Goal: Task Accomplishment & Management: Manage account settings

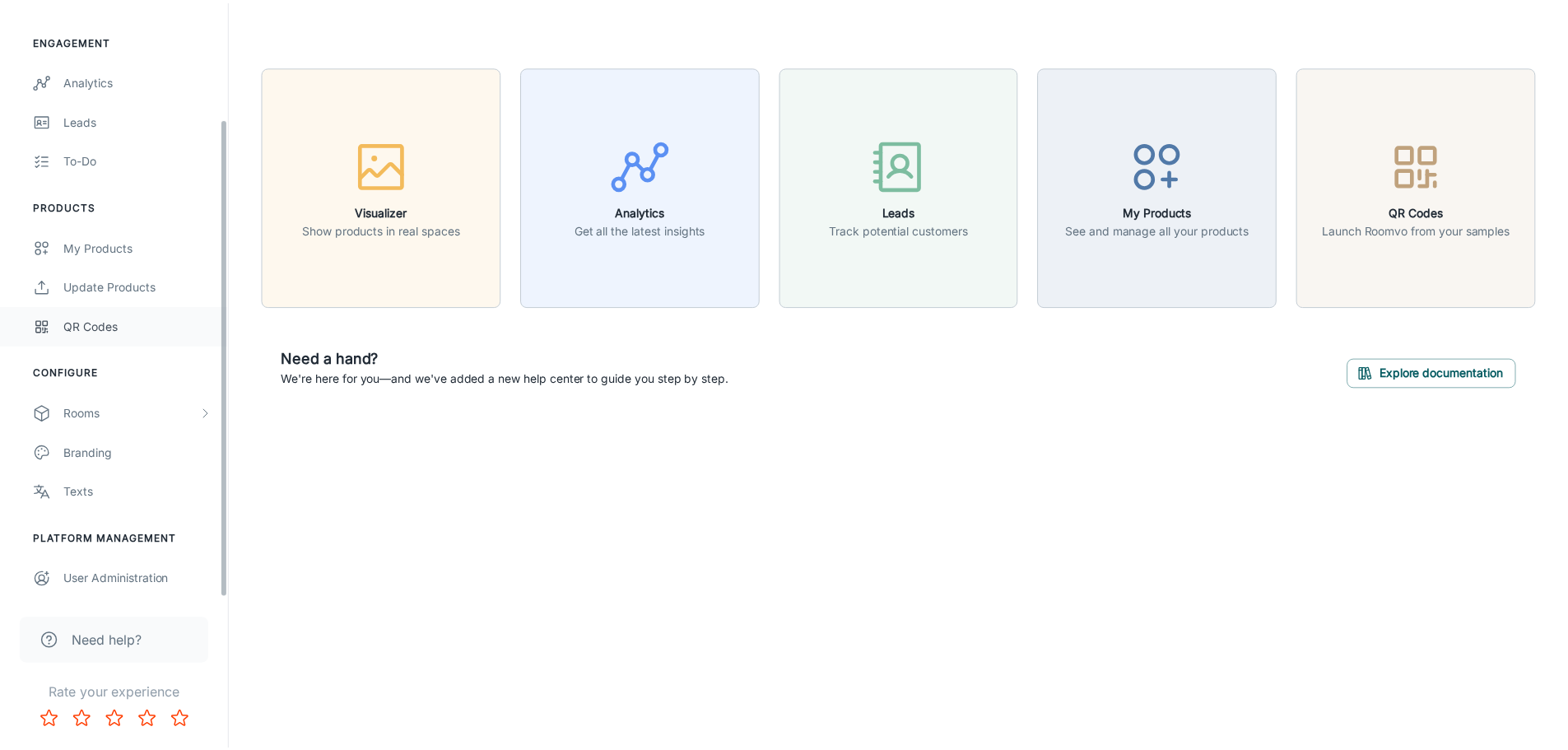
scroll to position [144, 0]
click at [110, 413] on div "Rooms" at bounding box center [132, 412] width 135 height 18
click at [109, 448] on div "My Rooms" at bounding box center [138, 451] width 149 height 18
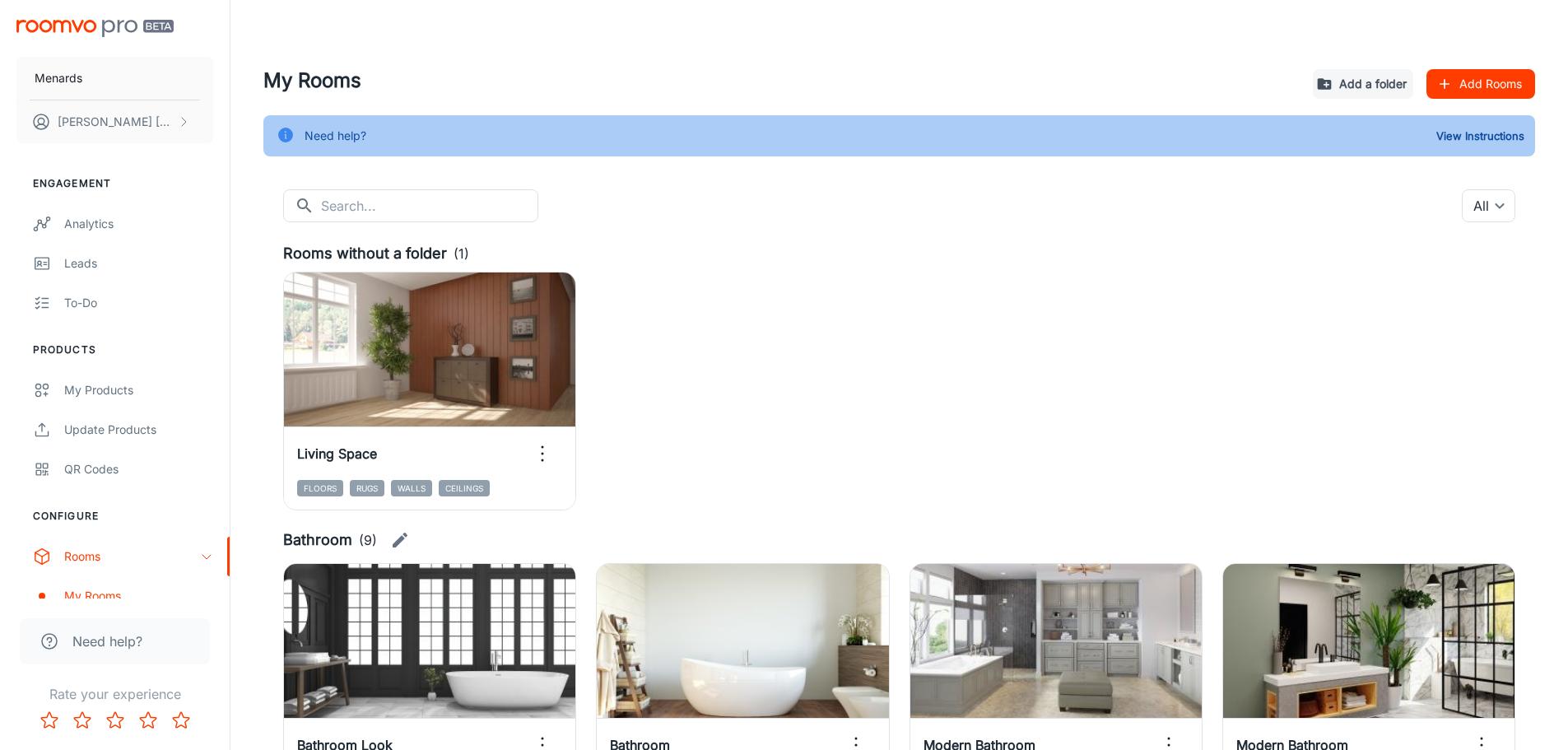
click at [1499, 79] on button "Add Rooms" at bounding box center [1480, 84] width 109 height 30
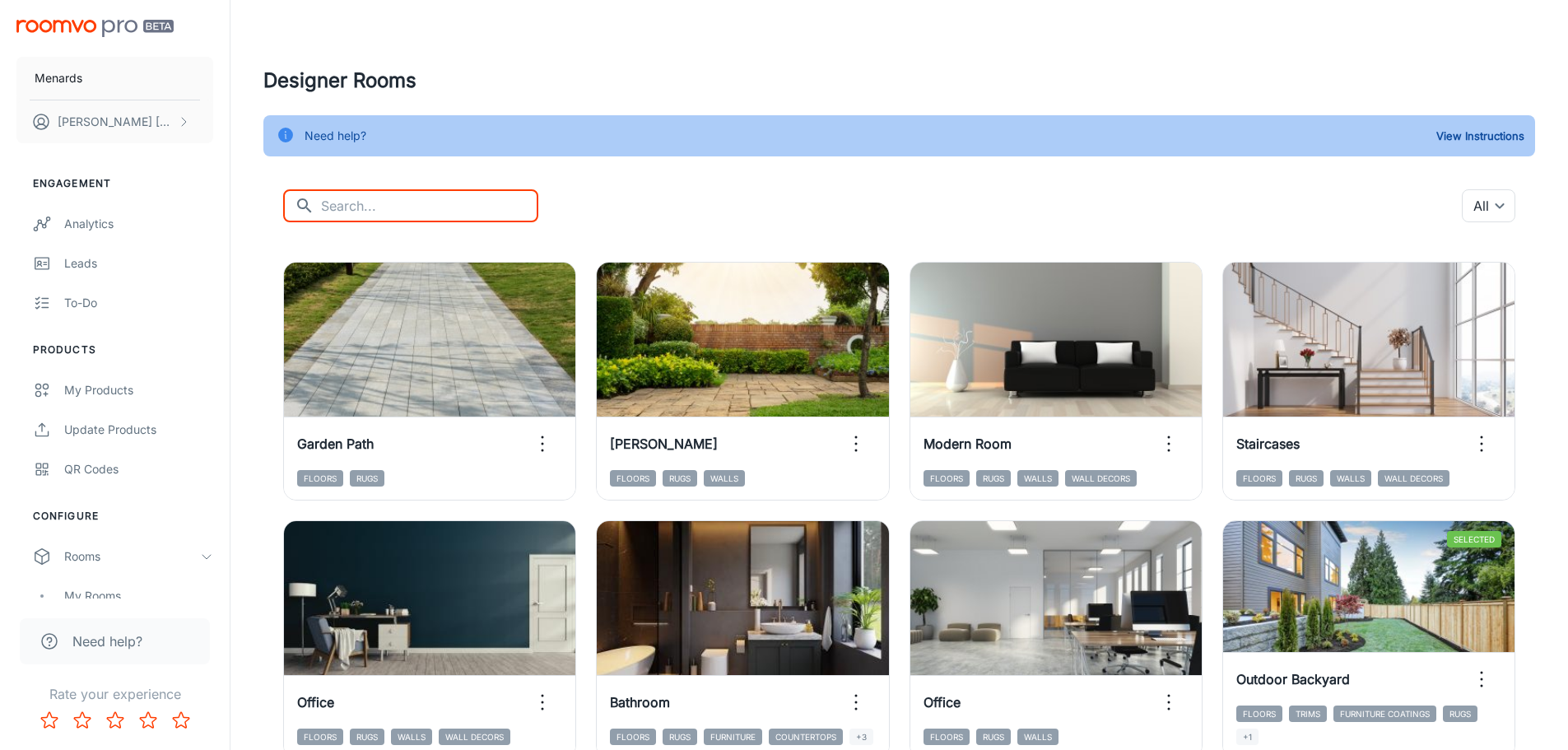
click at [356, 215] on input "text" at bounding box center [429, 206] width 217 height 33
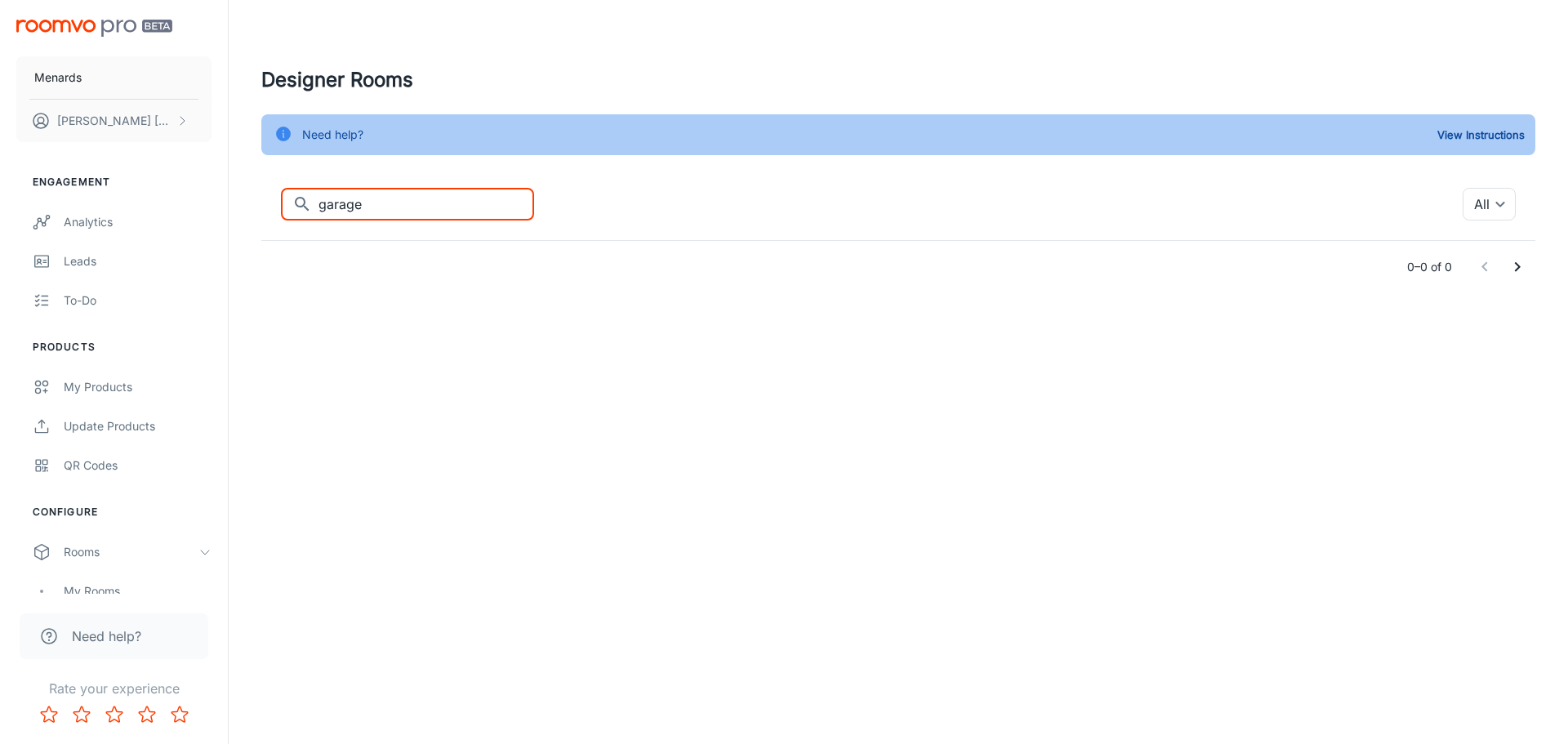
drag, startPoint x: 407, startPoint y: 195, endPoint x: 257, endPoint y: 221, distance: 152.2
click at [257, 221] on div "Designer Rooms Need help? View Instructions ​ garage ​ All ​ 0–0 of 0" at bounding box center [898, 179] width 1313 height 228
drag, startPoint x: 454, startPoint y: 211, endPoint x: 277, endPoint y: 205, distance: 177.1
click at [277, 205] on div "​ exercise ​ All ​ 0–0 of 0" at bounding box center [897, 240] width 1274 height 106
drag, startPoint x: 449, startPoint y: 204, endPoint x: 260, endPoint y: 204, distance: 189.0
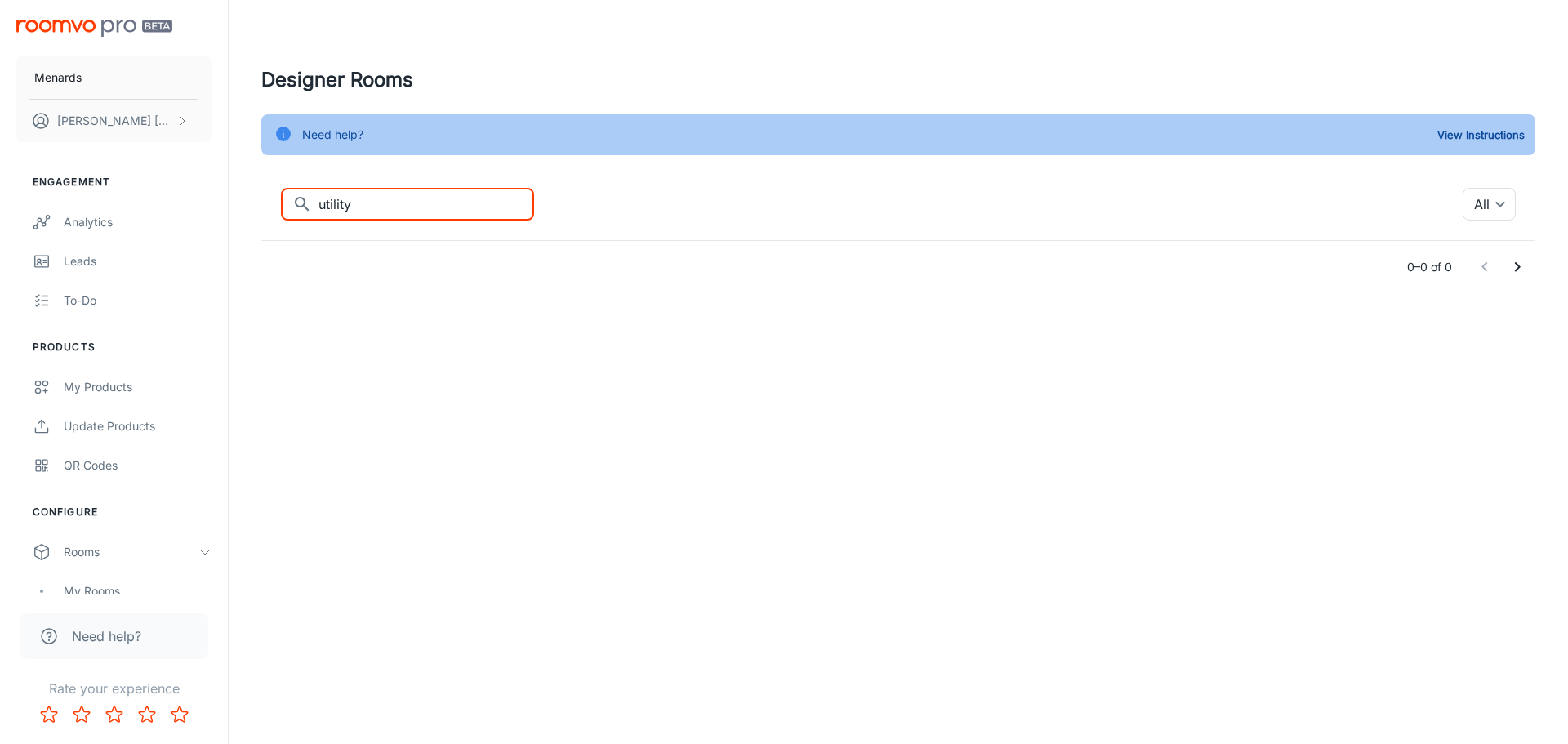
click at [260, 204] on div "Designer Rooms Need help? View Instructions ​ utility ​ All ​ 0–0 of 0" at bounding box center [898, 179] width 1313 height 228
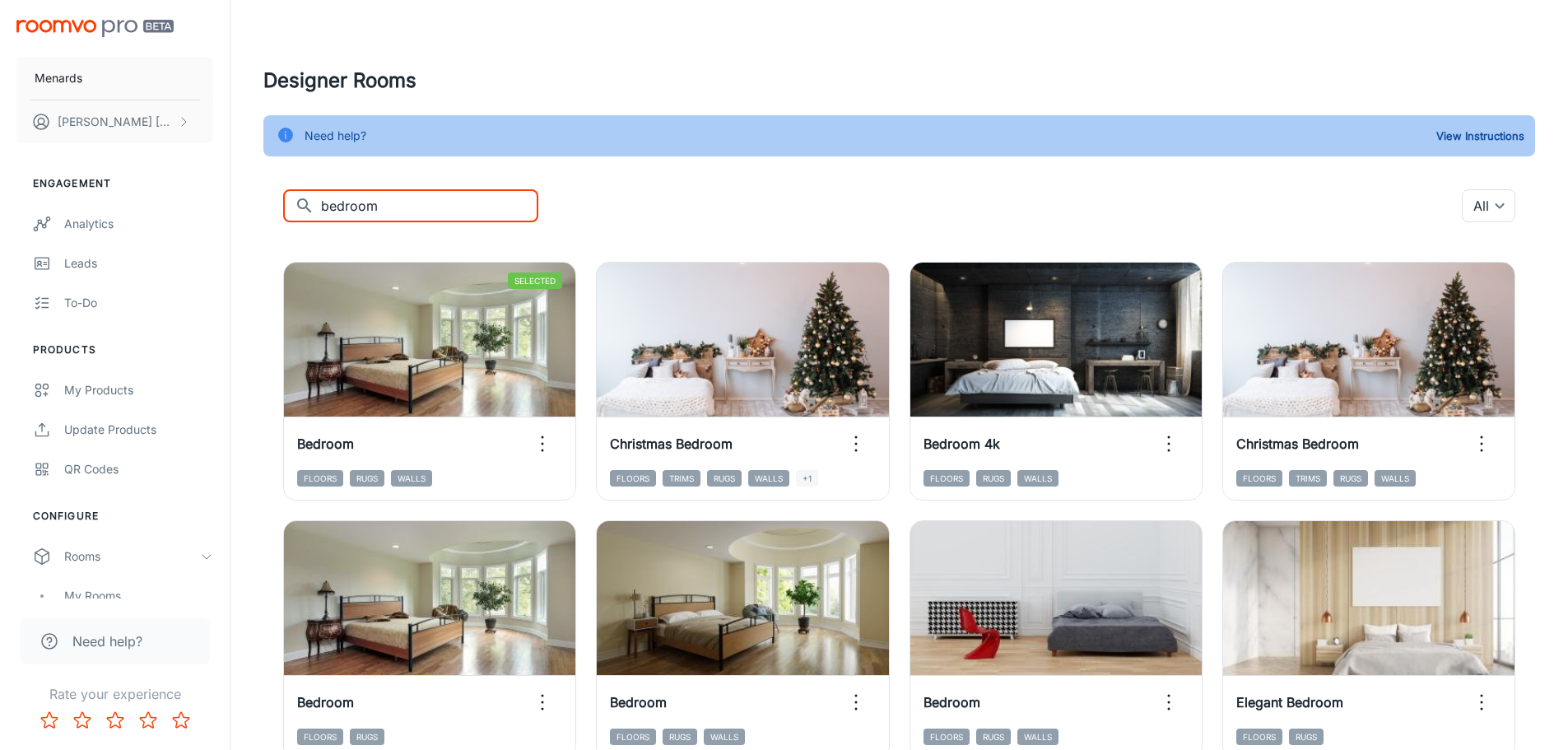
drag, startPoint x: 406, startPoint y: 212, endPoint x: 290, endPoint y: 214, distance: 116.0
click at [290, 214] on div "​ bedroom ​" at bounding box center [411, 206] width 255 height 33
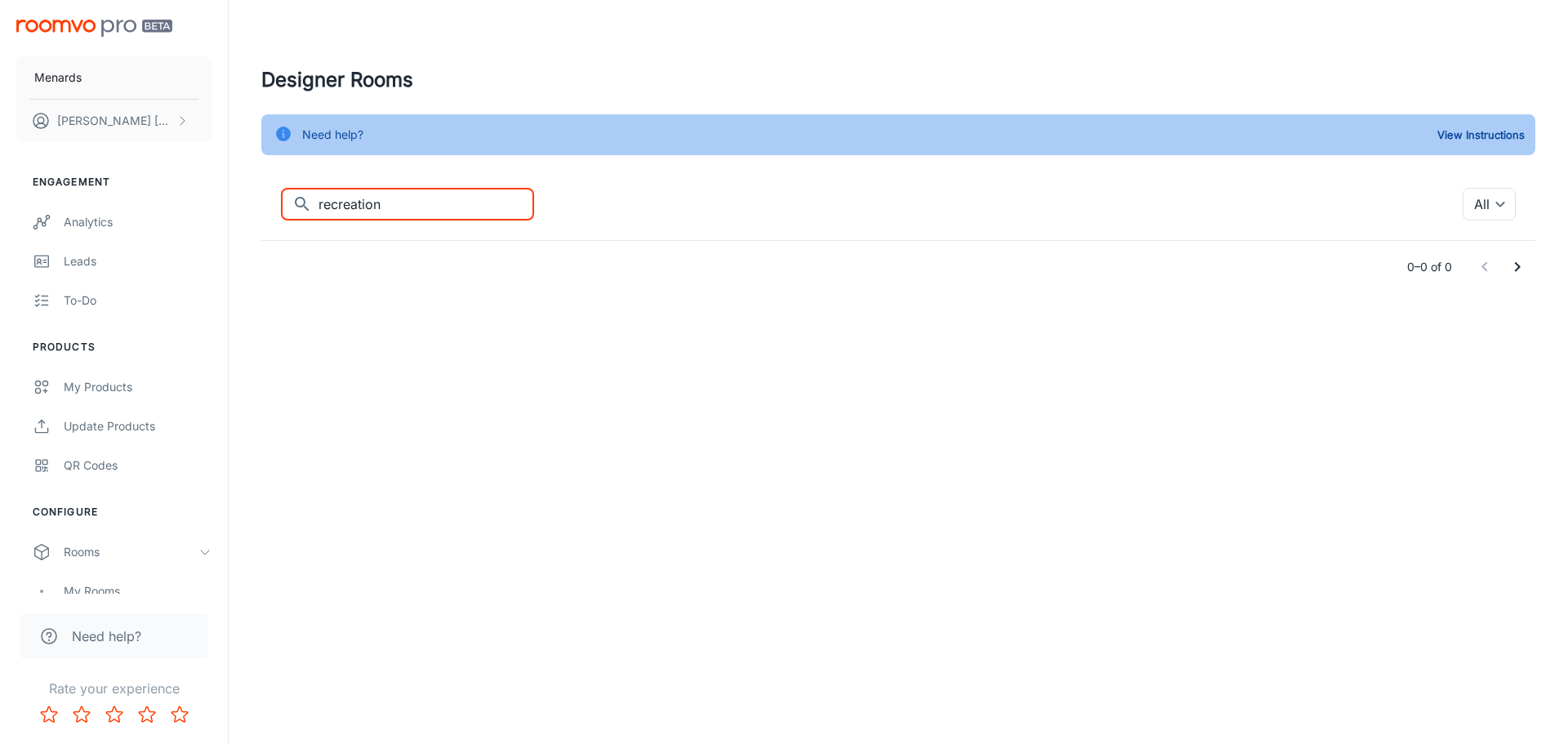
click at [388, 194] on input "recreation" at bounding box center [426, 204] width 215 height 32
click at [388, 194] on input "porch" at bounding box center [426, 204] width 215 height 32
type input "gym"
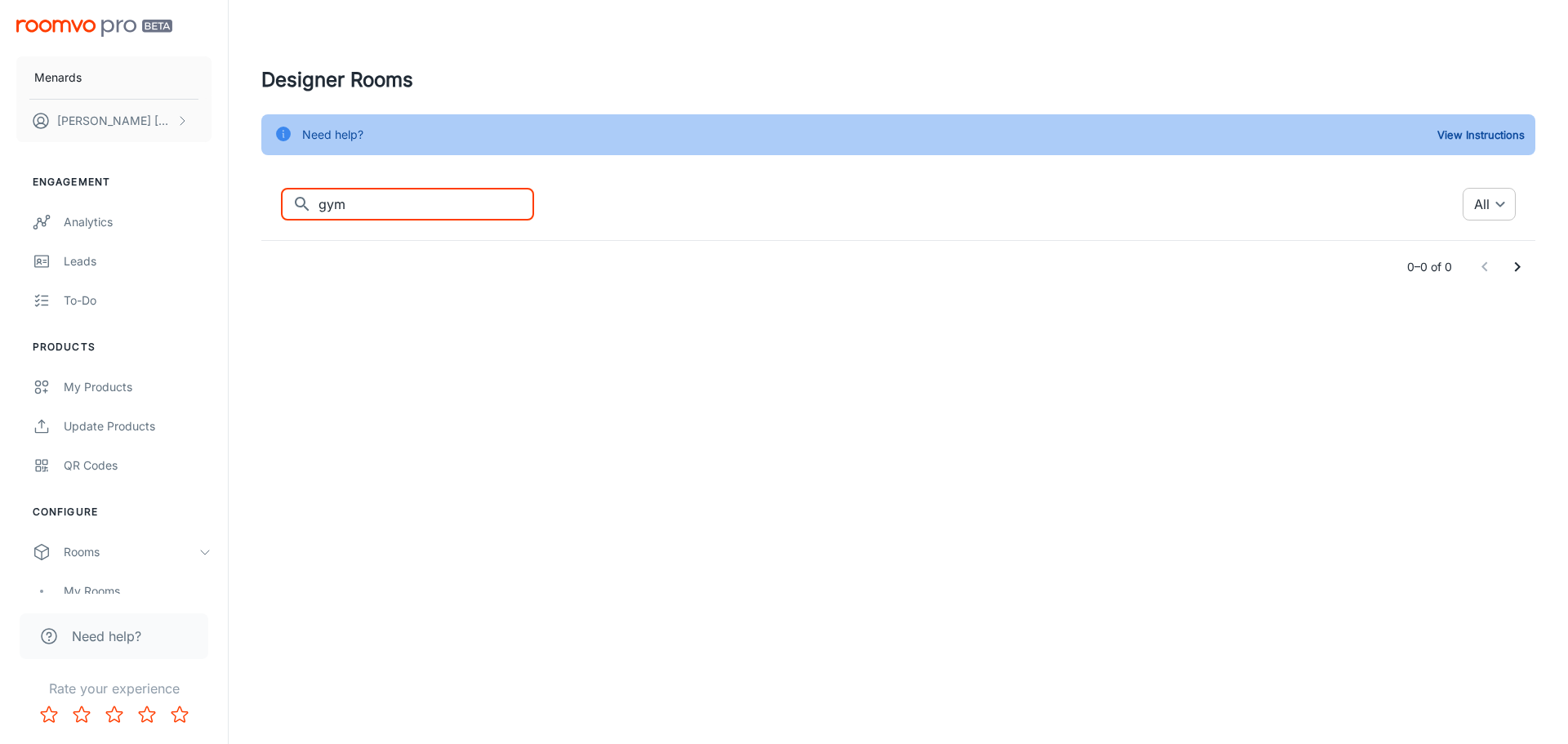
click at [1502, 209] on body "Menards [PERSON_NAME] Engagement Analytics Leads To-do Products My Products Upd…" at bounding box center [784, 372] width 1568 height 744
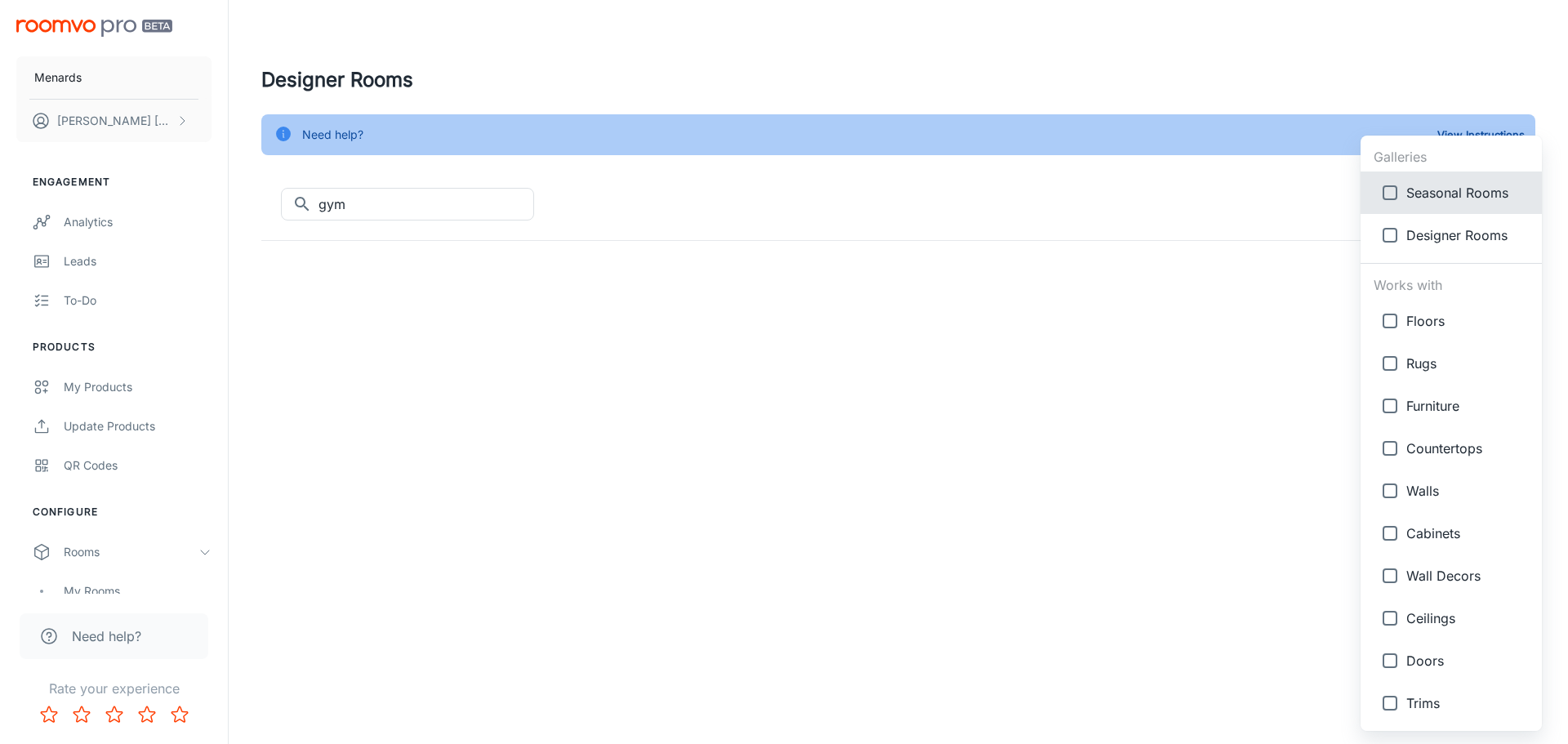
click at [1490, 197] on span "Seasonal Rooms" at bounding box center [1467, 192] width 123 height 20
type input "{"type":"gallery","id":7}"
checkbox input "true"
click at [1212, 372] on div at bounding box center [784, 372] width 1568 height 744
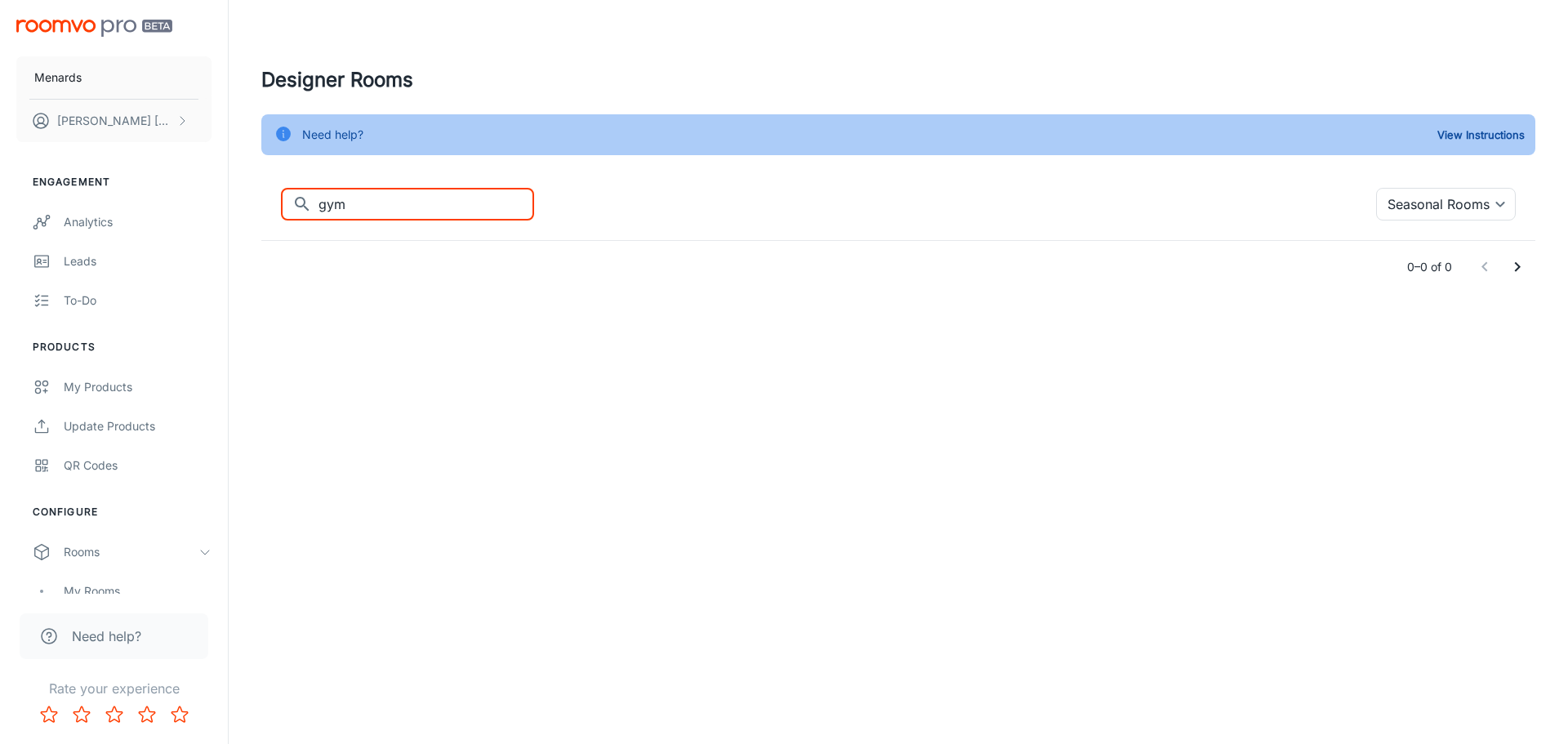
drag, startPoint x: 401, startPoint y: 204, endPoint x: 296, endPoint y: 212, distance: 105.3
click at [296, 212] on div "​ gym ​" at bounding box center [408, 204] width 253 height 32
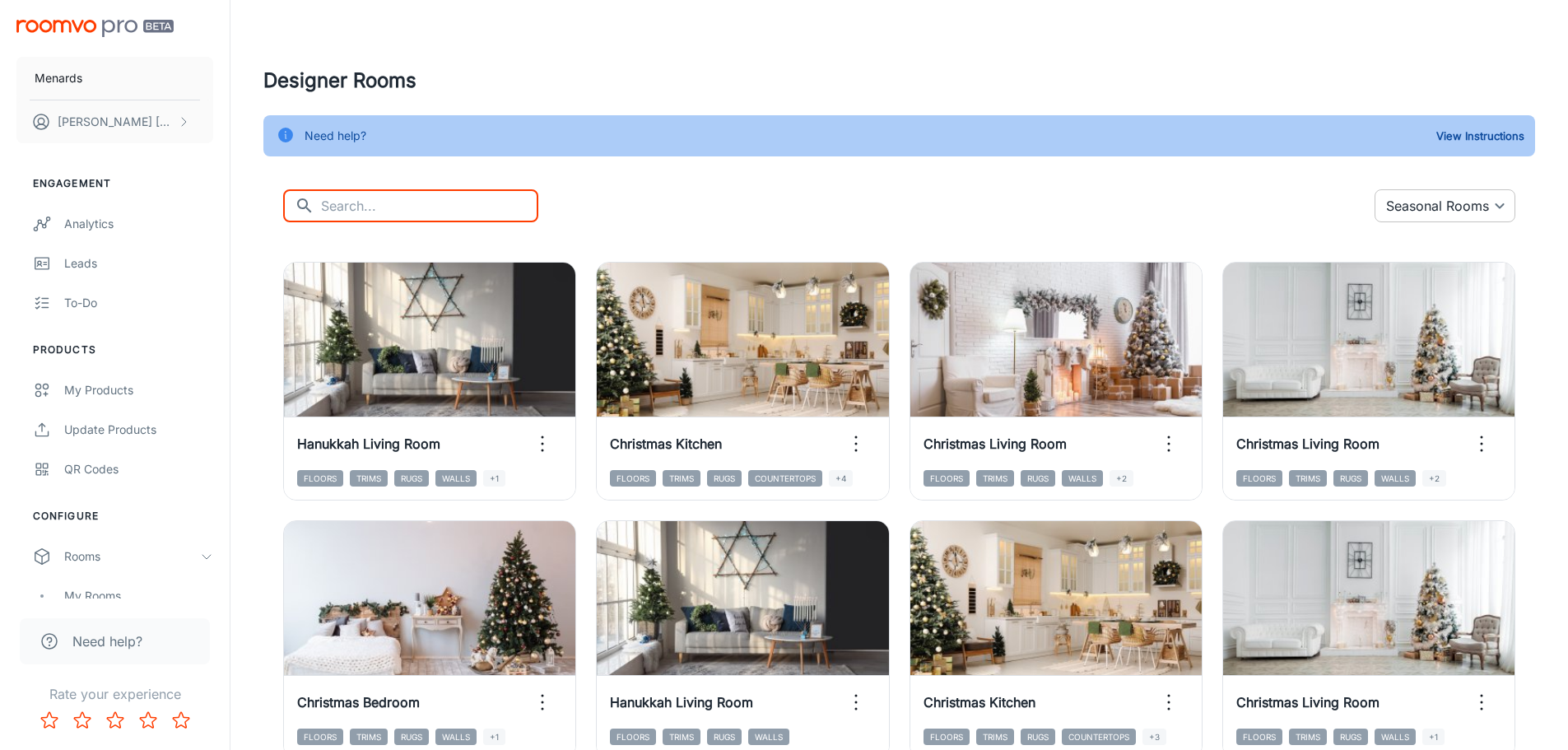
click at [1485, 194] on body "Menards [PERSON_NAME] Engagement Analytics Leads To-do Products My Products Upd…" at bounding box center [784, 375] width 1568 height 750
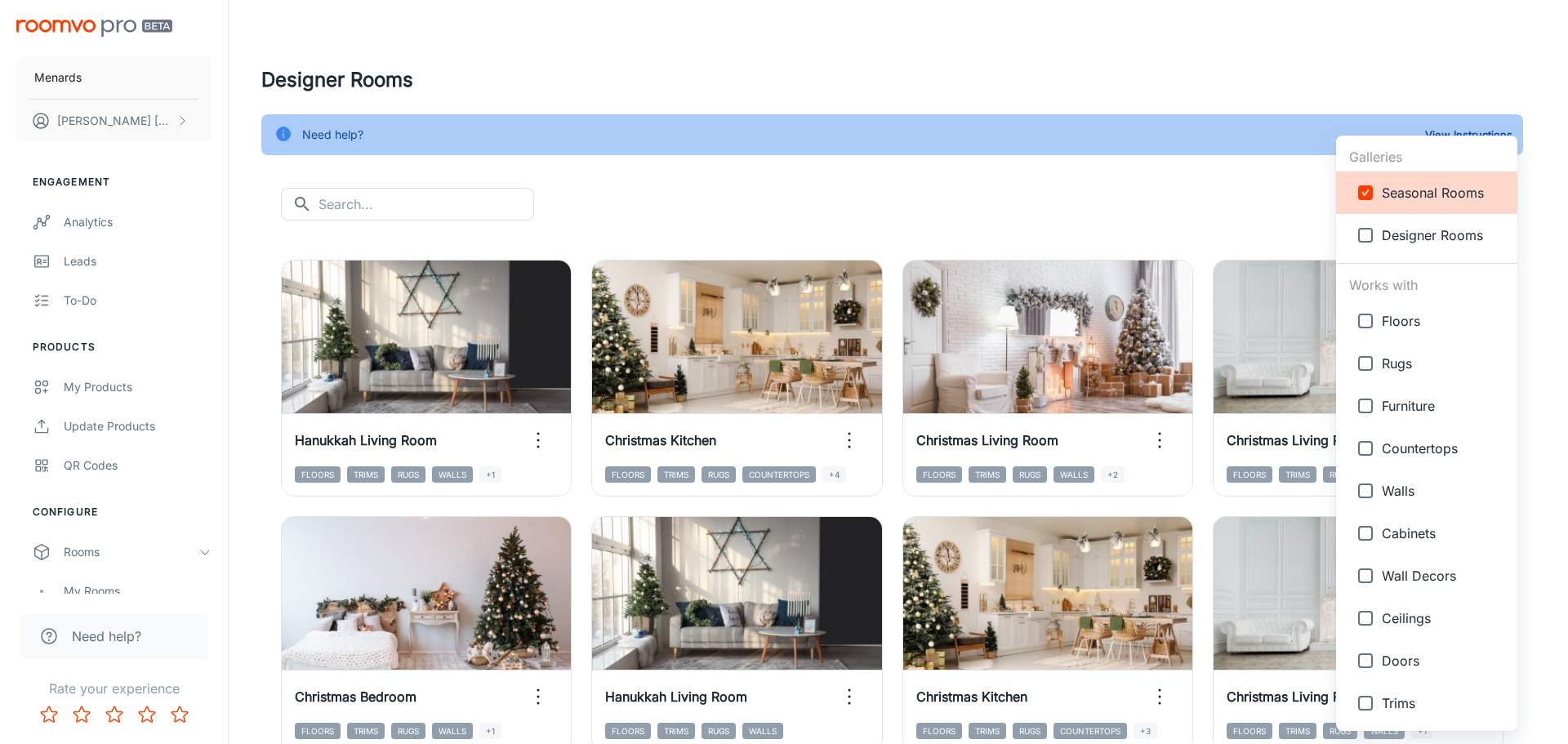
click at [1402, 235] on span "Designer Rooms" at bounding box center [1442, 235] width 123 height 20
type input "{"type":"gallery","id":7},{"type":"gallery","id":4}"
checkbox input "true"
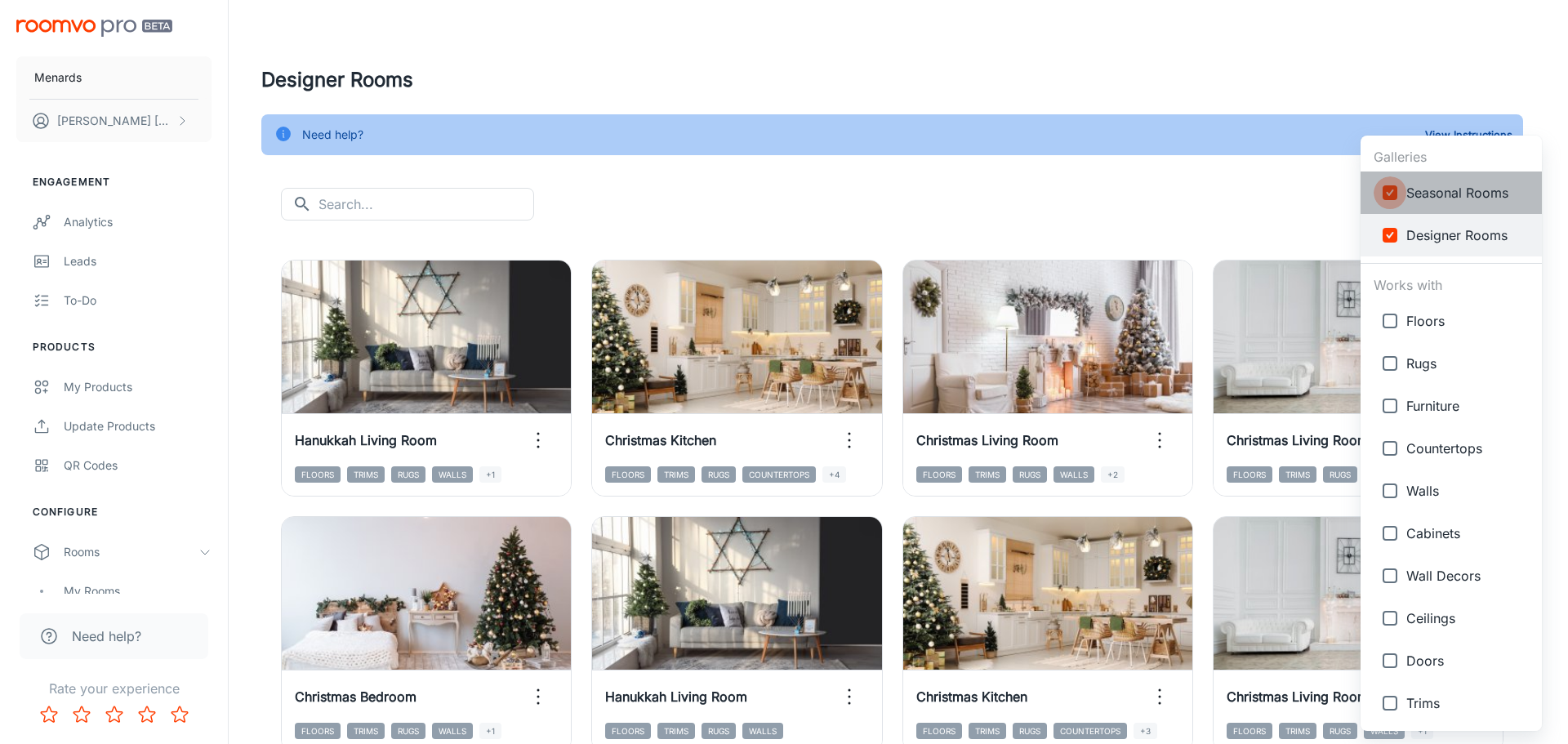
click at [1397, 196] on input "checkbox" at bounding box center [1390, 192] width 32 height 32
checkbox input "false"
type input "{"type":"gallery","id":4}"
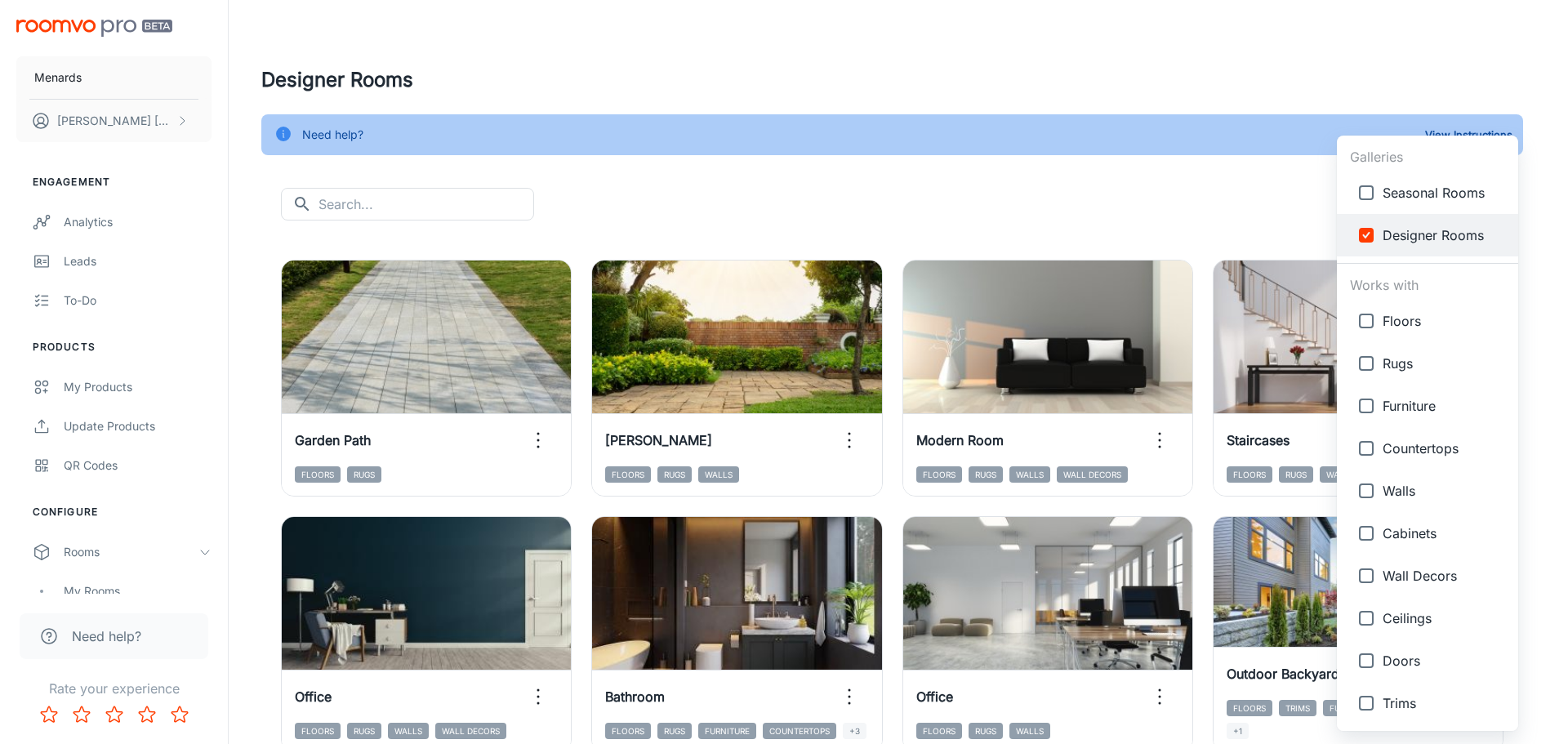
click at [782, 69] on div at bounding box center [784, 372] width 1568 height 744
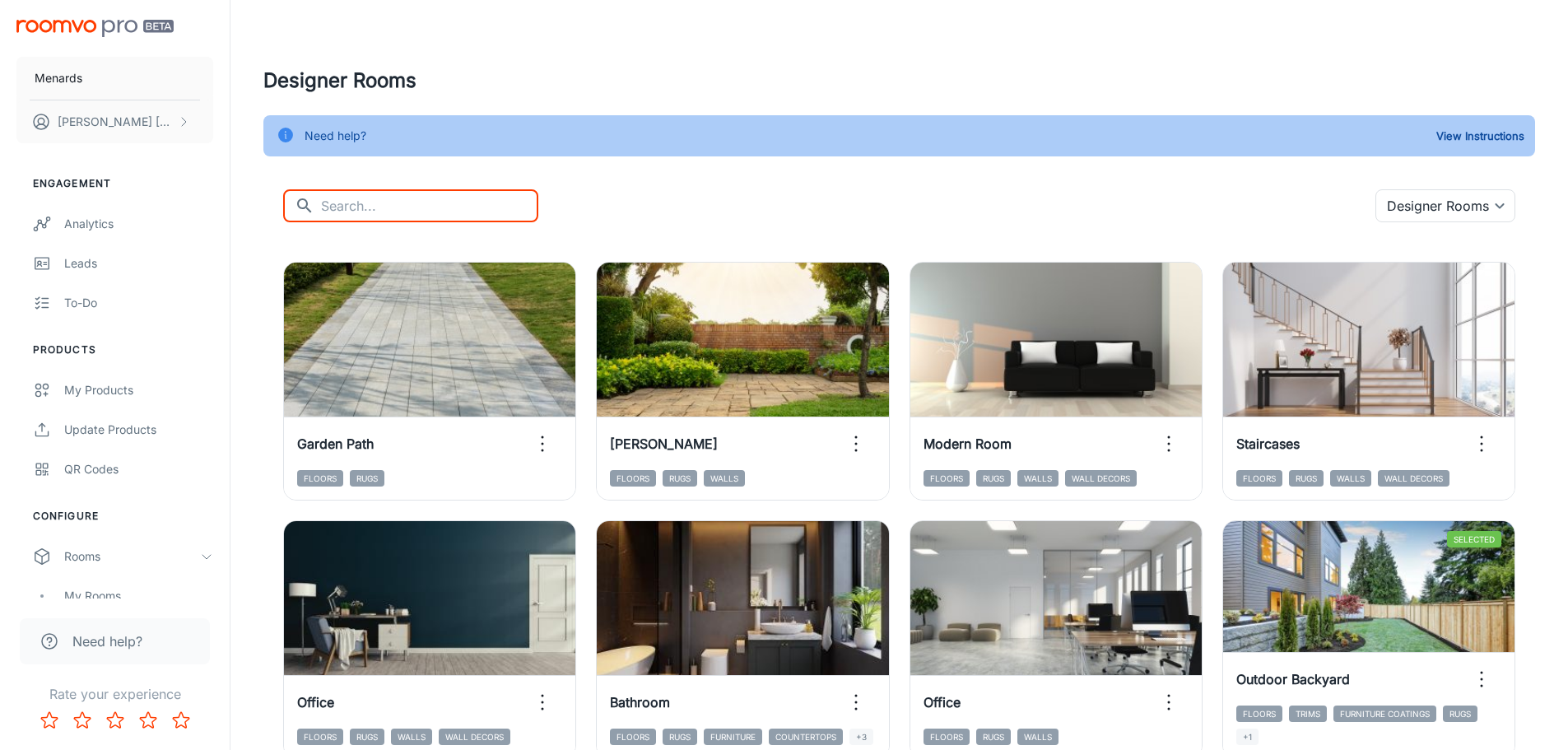
click at [383, 215] on input "text" at bounding box center [429, 206] width 217 height 33
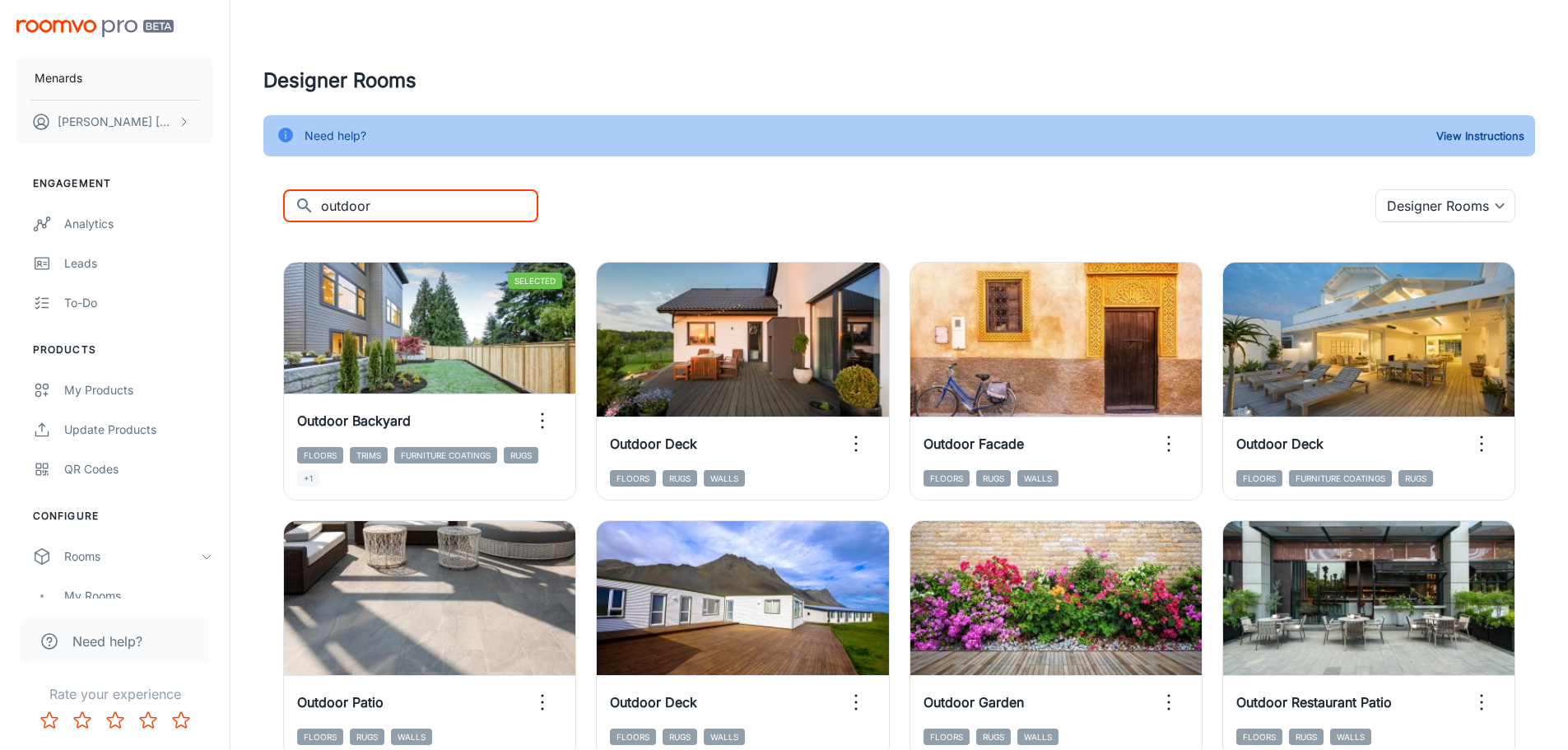
drag, startPoint x: 371, startPoint y: 217, endPoint x: 308, endPoint y: 217, distance: 63.0
click at [308, 217] on div "​ outdoor ​" at bounding box center [411, 206] width 255 height 33
type input "car"
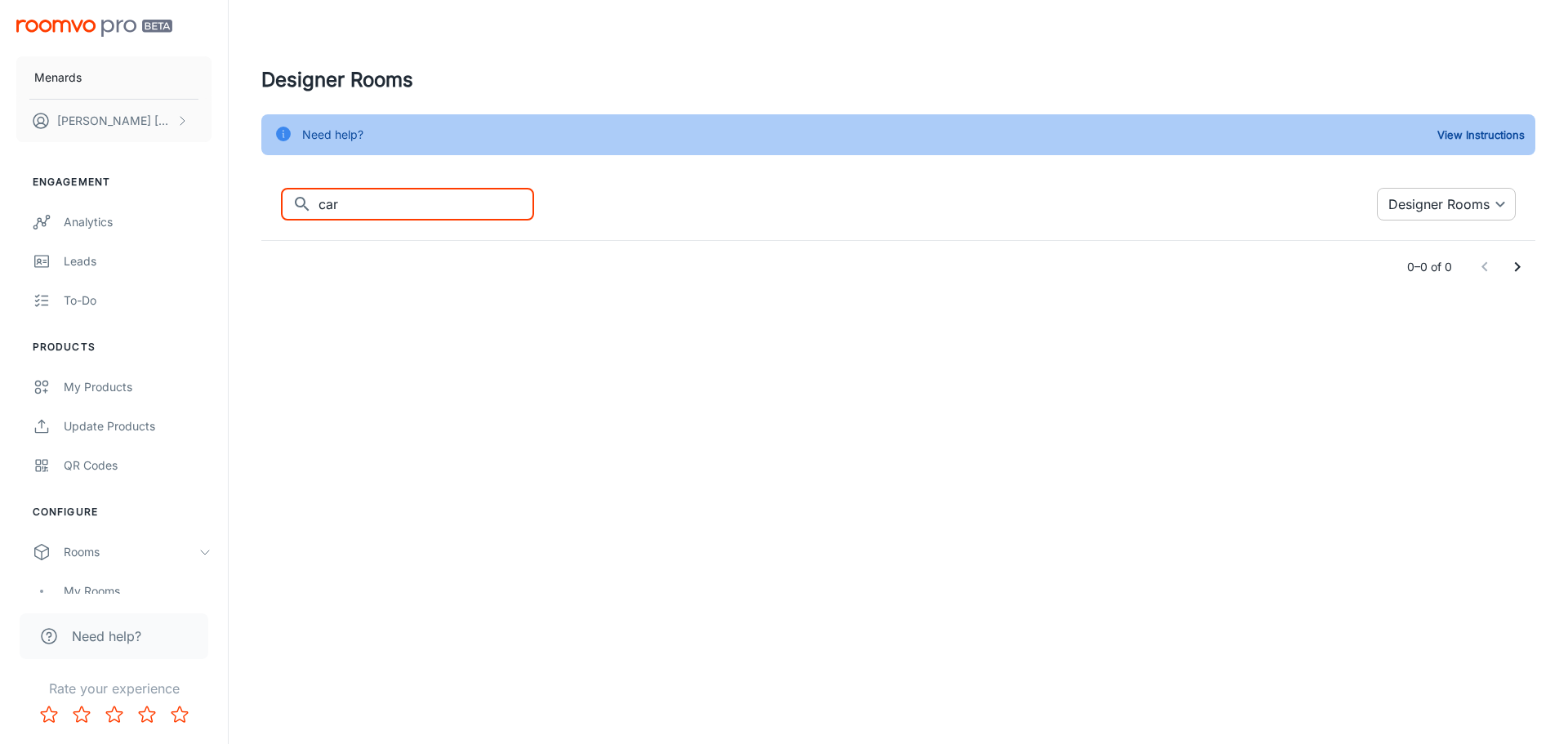
click at [1470, 200] on body "Menards [PERSON_NAME] Engagement Analytics Leads To-do Products My Products Upd…" at bounding box center [784, 372] width 1568 height 744
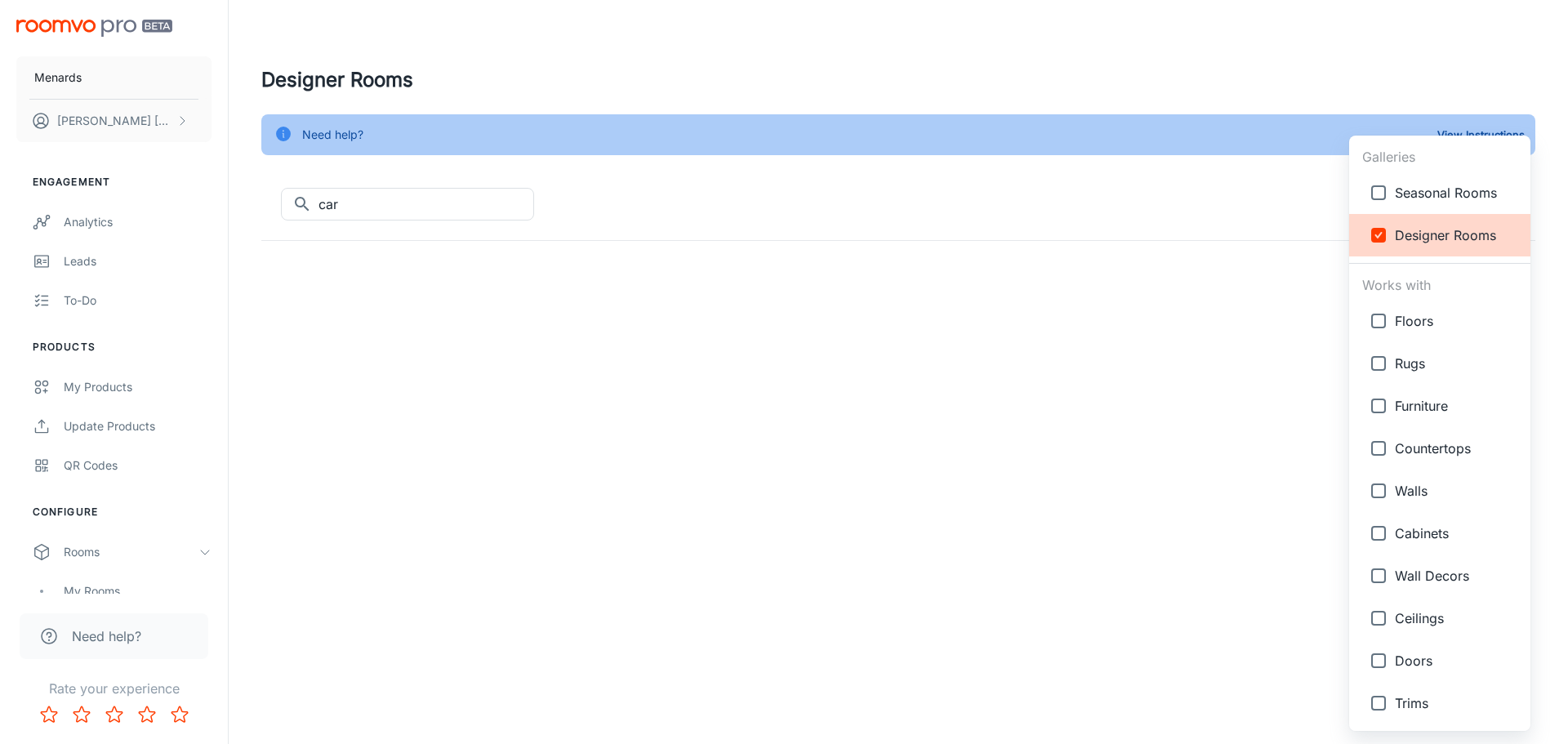
click at [945, 297] on div at bounding box center [784, 372] width 1568 height 744
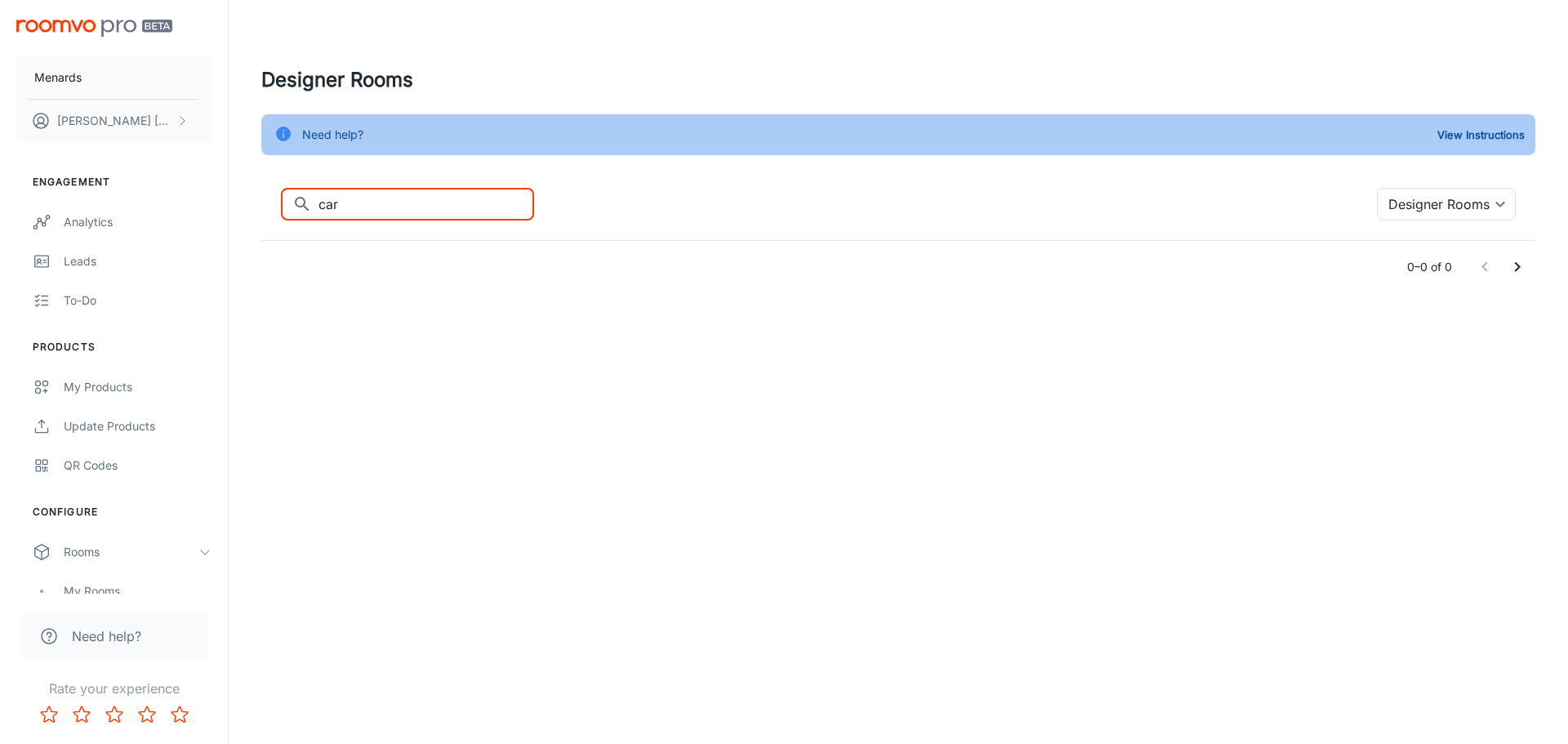
drag, startPoint x: 352, startPoint y: 214, endPoint x: 306, endPoint y: 209, distance: 46.3
click at [306, 209] on div "​ car ​" at bounding box center [408, 204] width 253 height 32
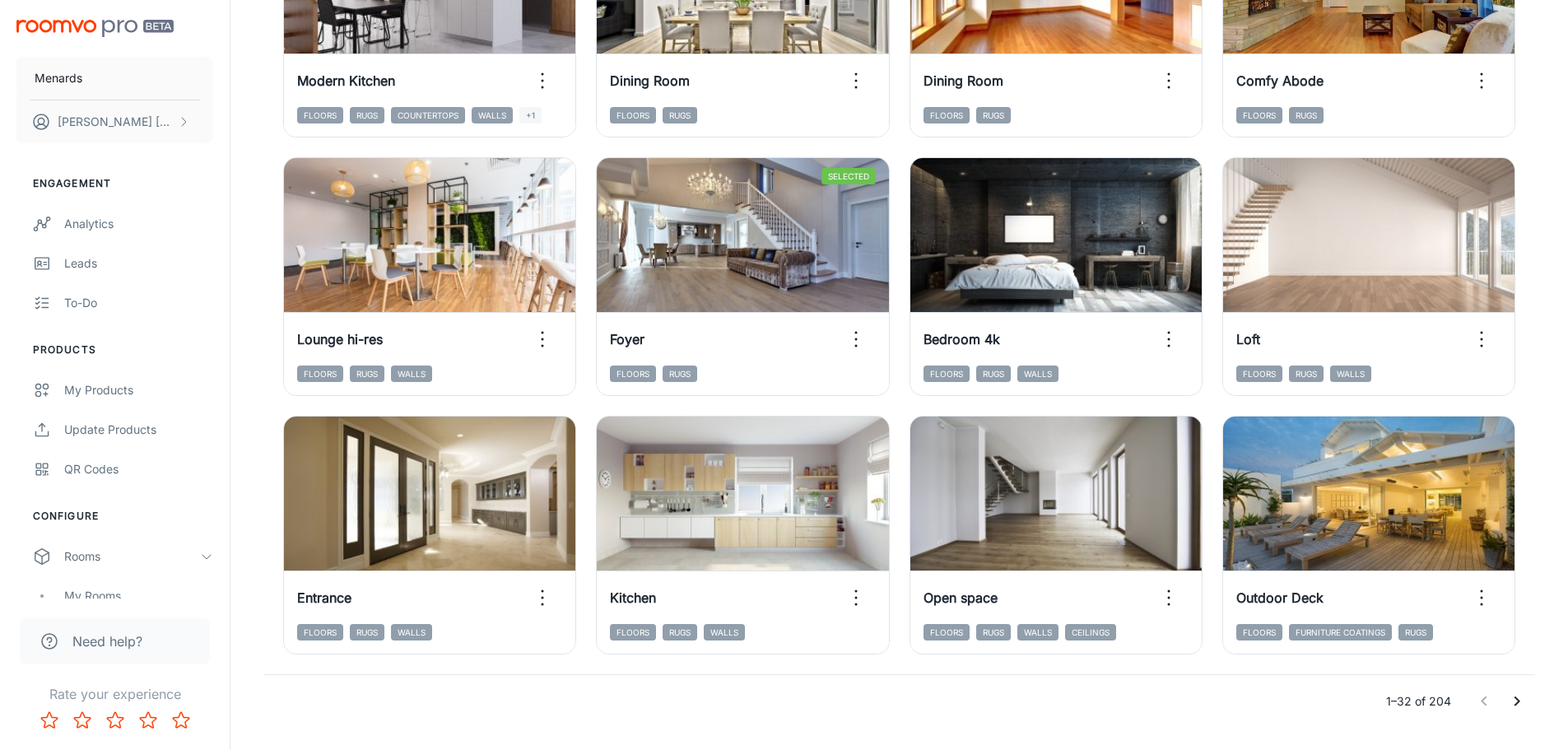
scroll to position [1699, 0]
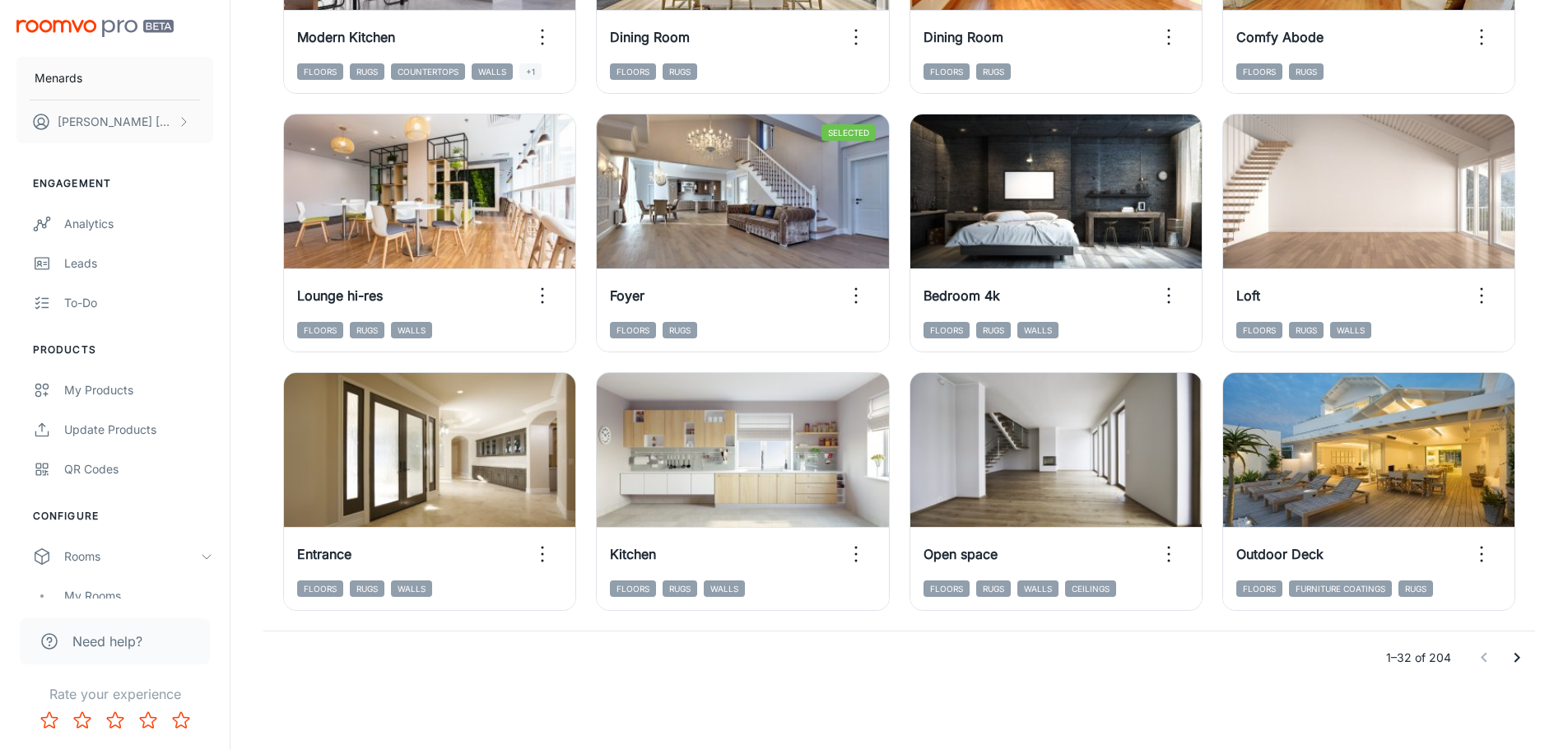
click at [1520, 654] on icon "Go to next page" at bounding box center [1516, 658] width 20 height 20
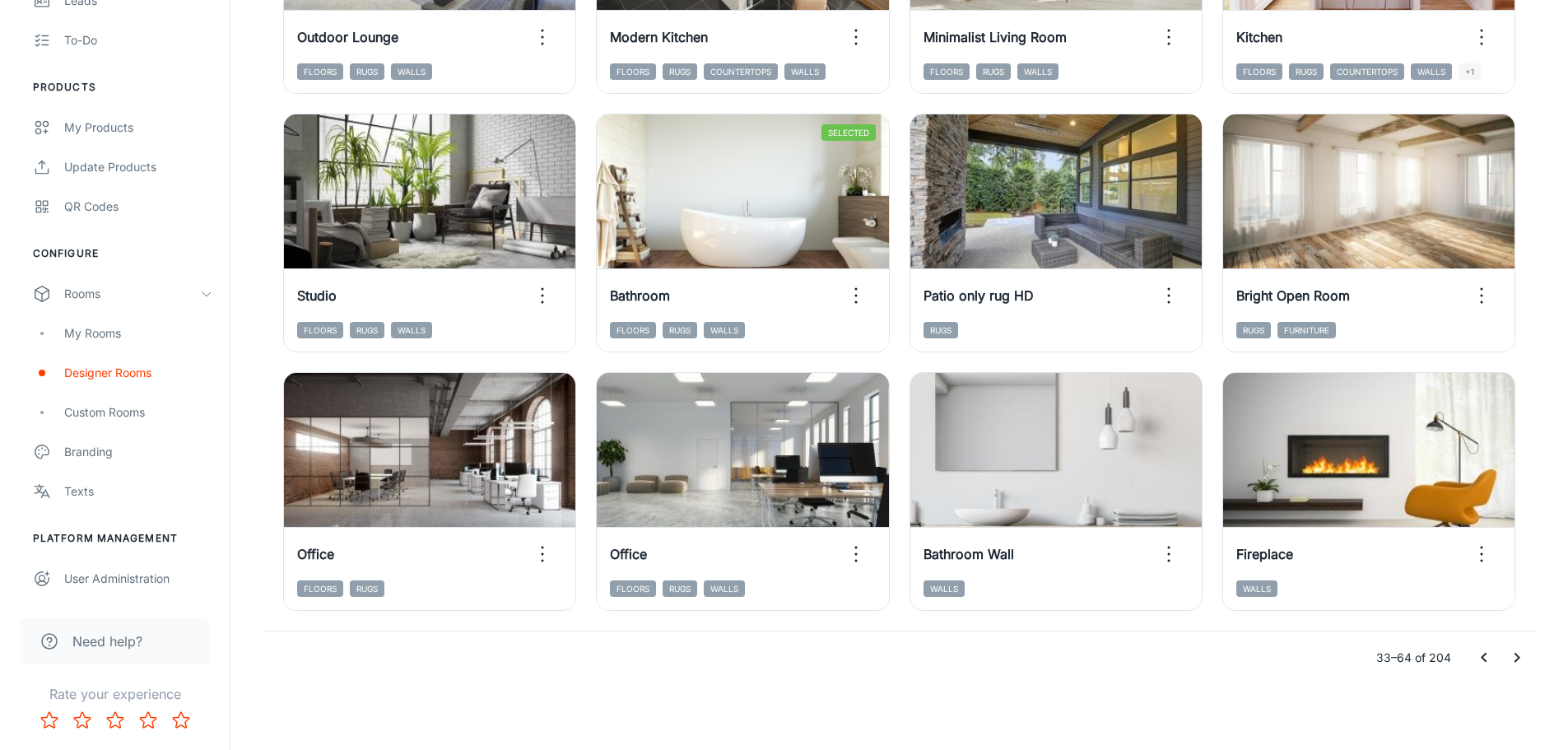
click at [1514, 650] on icon "Go to next page" at bounding box center [1516, 658] width 20 height 20
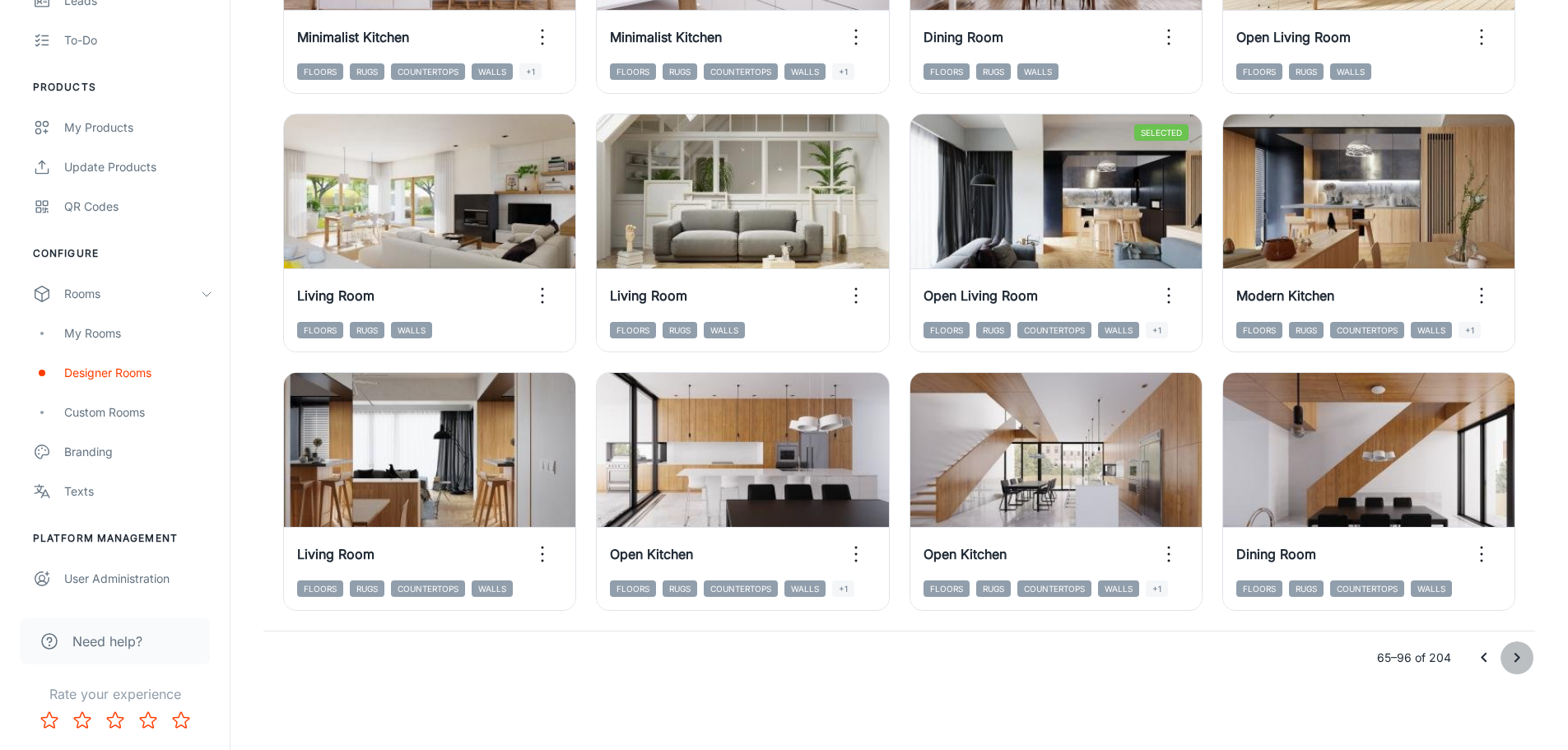
click at [1510, 658] on icon "Go to next page" at bounding box center [1516, 658] width 20 height 20
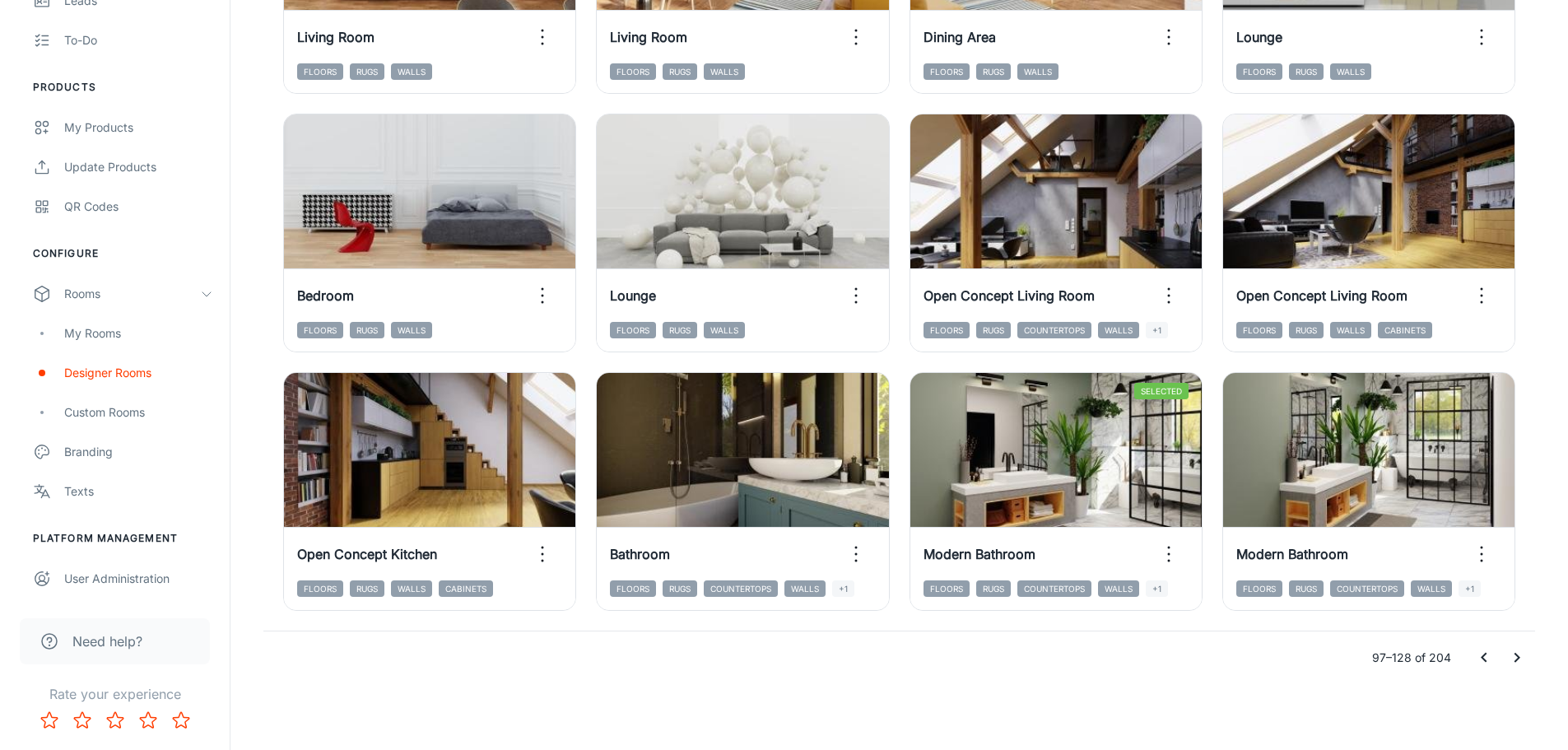
click at [1517, 661] on icon "Go to next page" at bounding box center [1516, 658] width 20 height 20
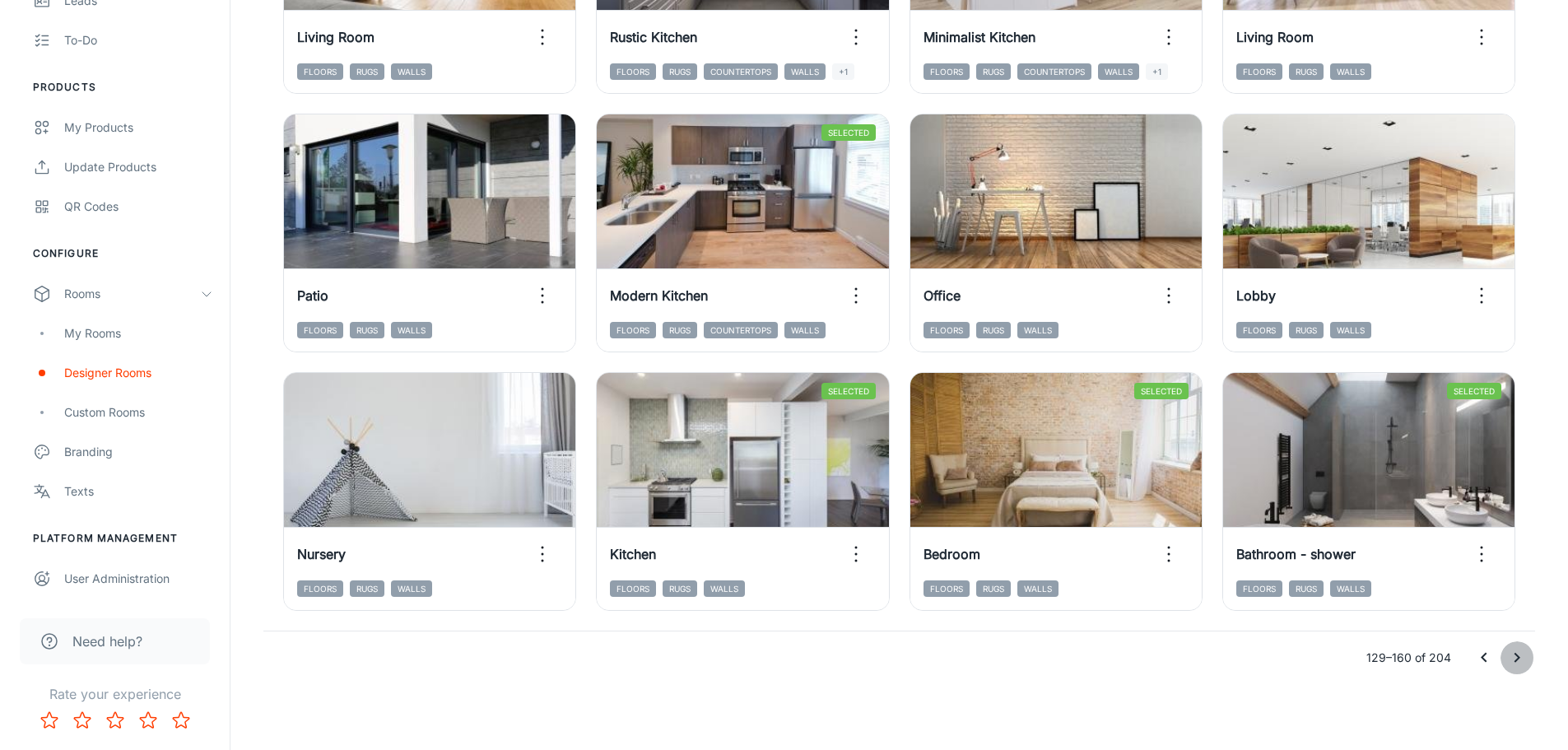
click at [1521, 658] on icon "Go to next page" at bounding box center [1516, 658] width 20 height 20
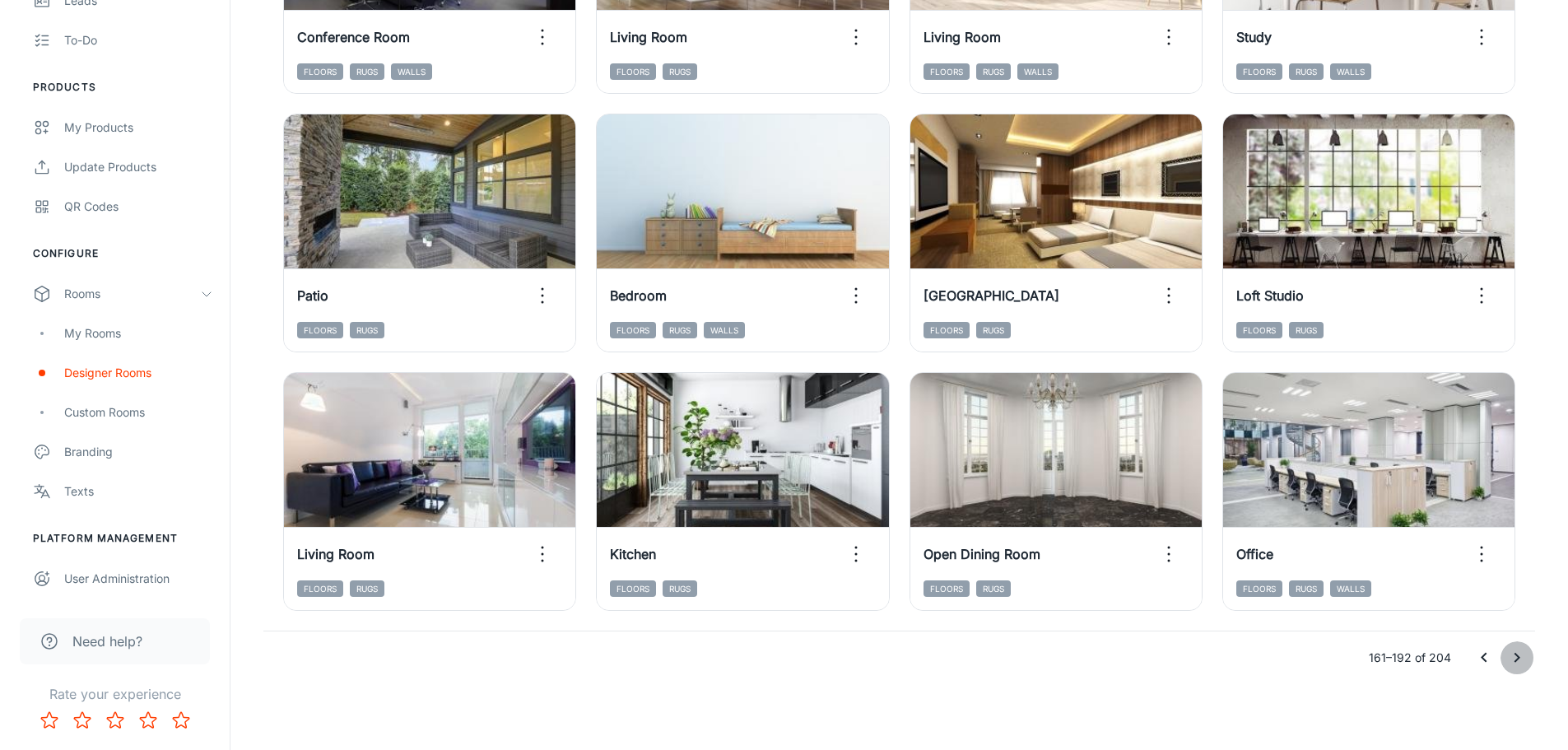
click at [1518, 651] on icon "Go to next page" at bounding box center [1516, 658] width 20 height 20
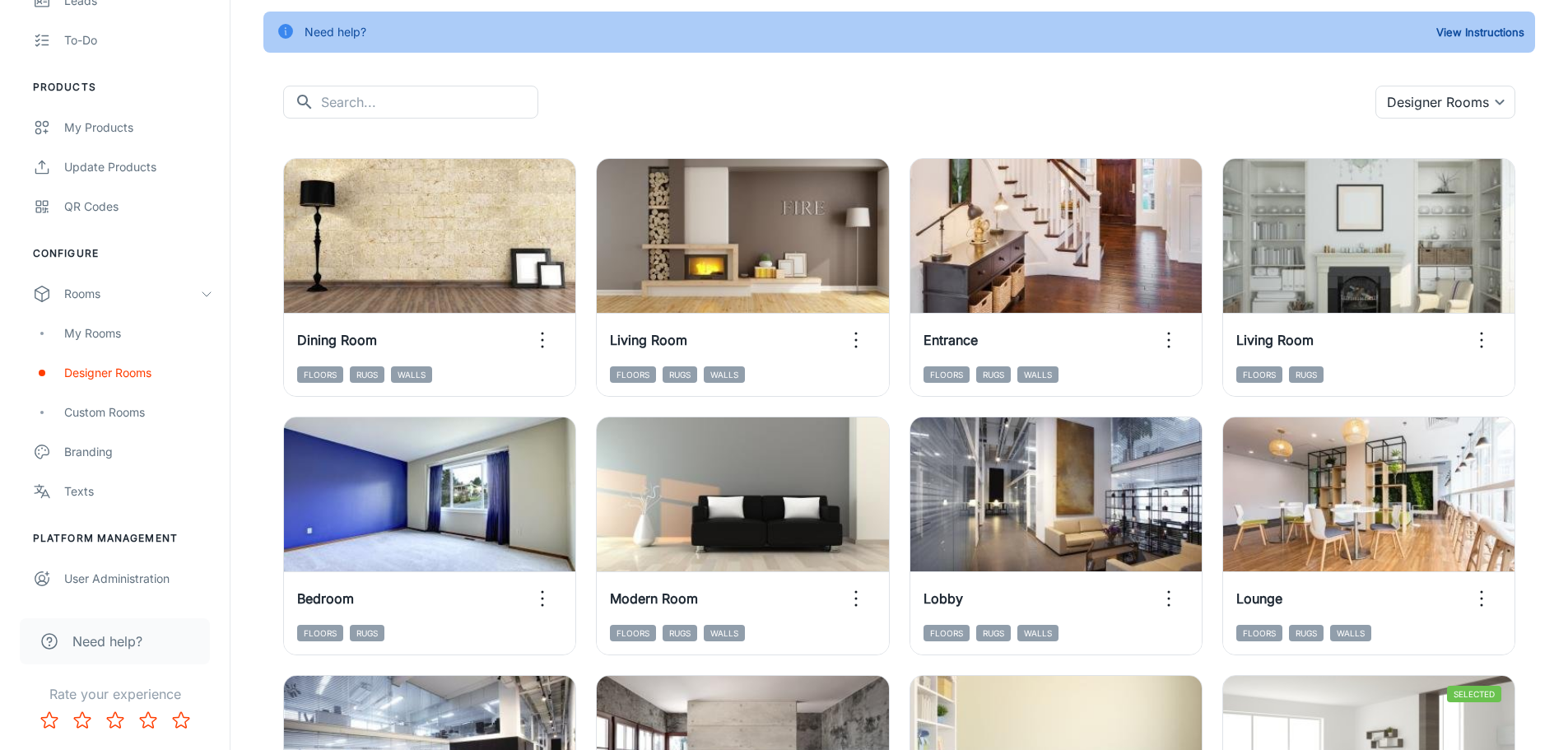
scroll to position [78, 0]
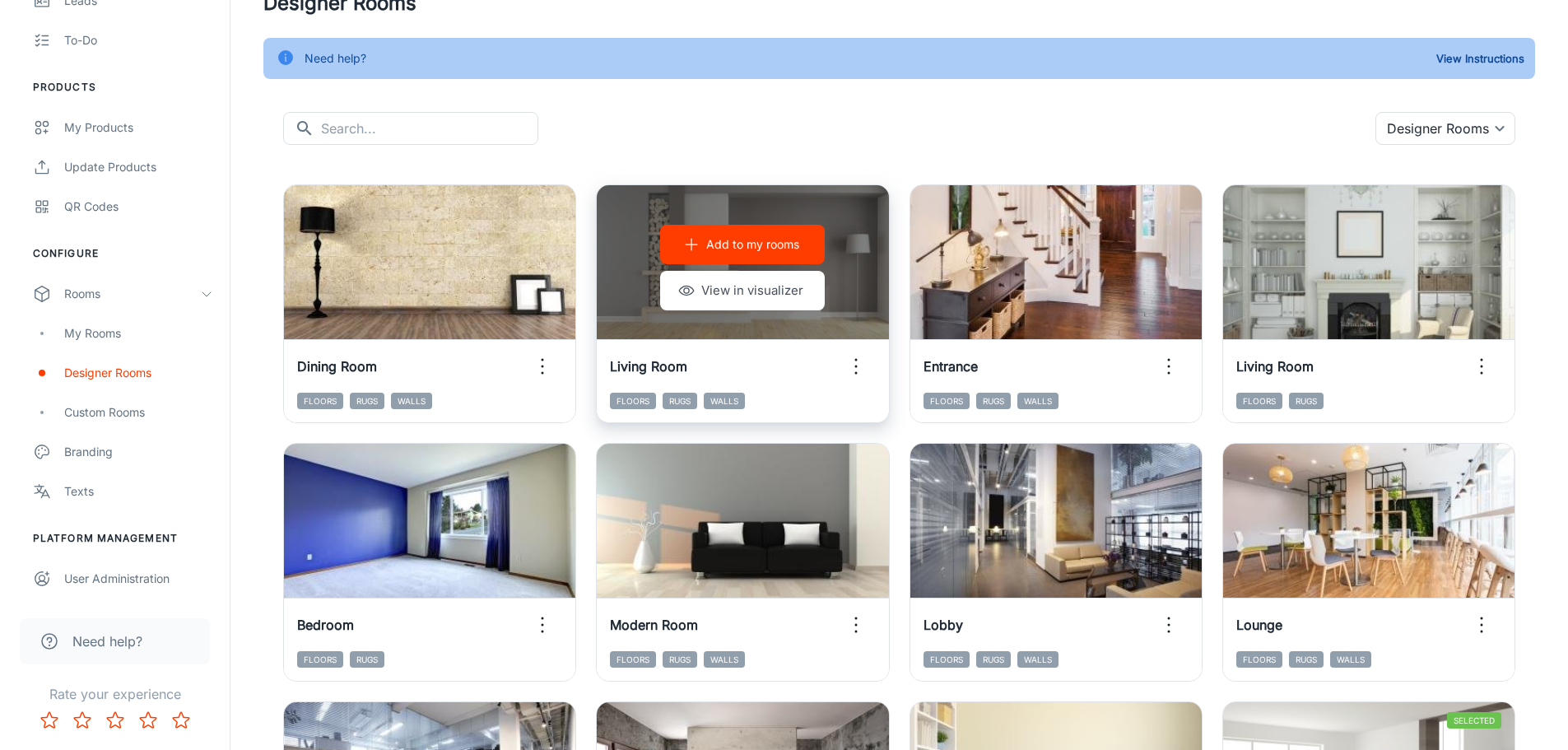
click at [833, 318] on div "Add to my rooms View in visualizer" at bounding box center [741, 267] width 291 height 164
click at [848, 284] on div "Add to my rooms View in visualizer" at bounding box center [741, 267] width 291 height 164
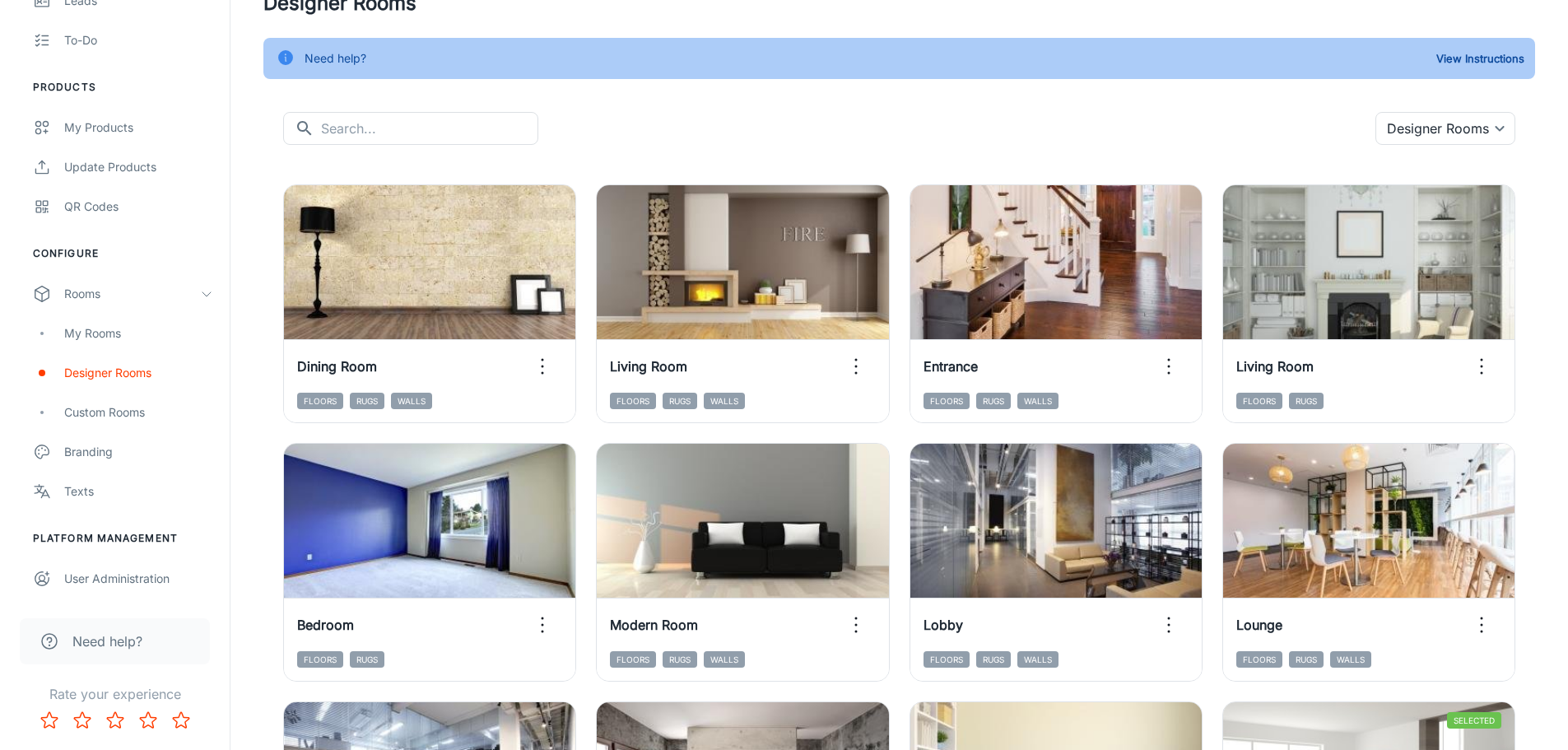
scroll to position [0, 0]
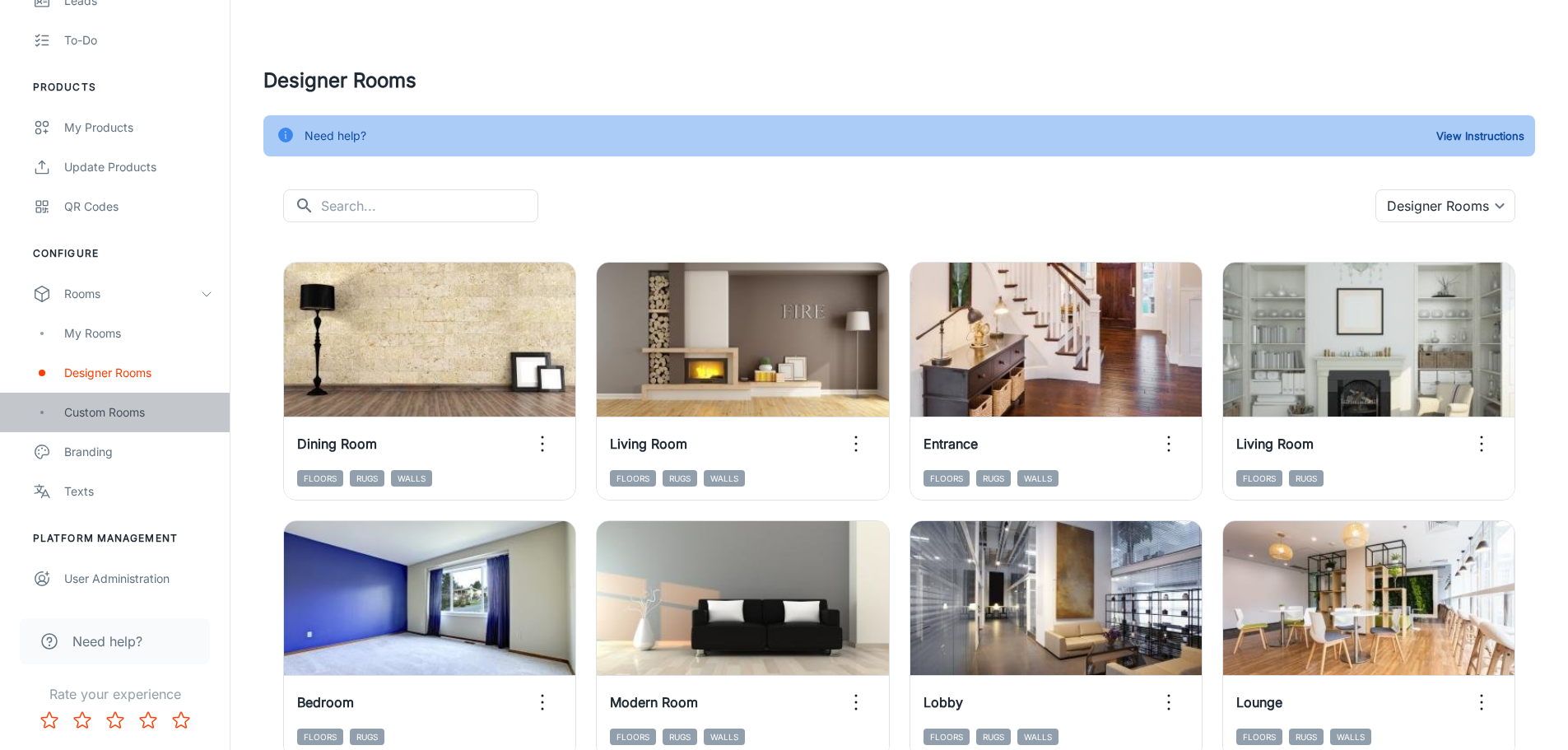
click at [115, 410] on div "Custom Rooms" at bounding box center [138, 412] width 149 height 18
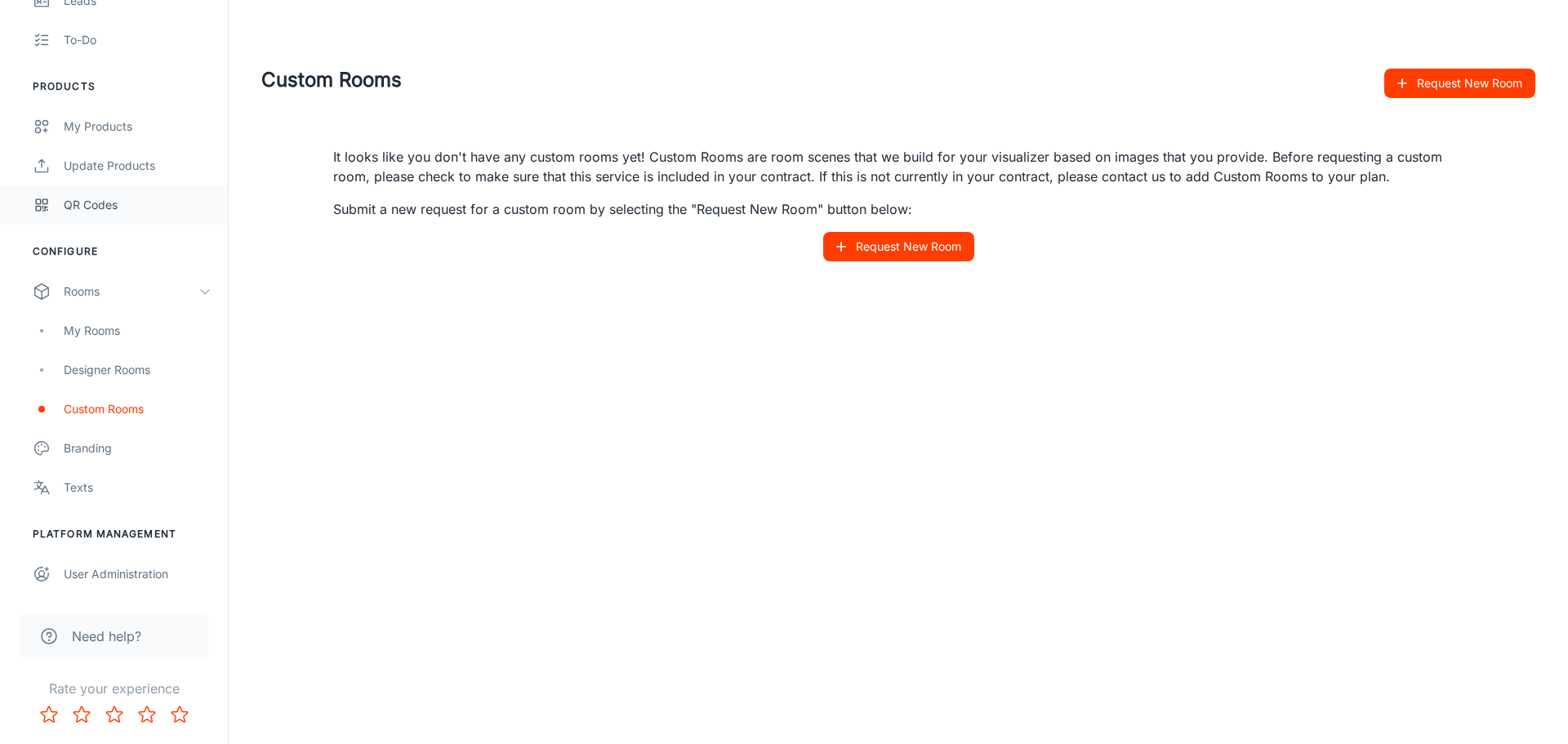
click at [132, 203] on div "QR Codes" at bounding box center [137, 205] width 148 height 18
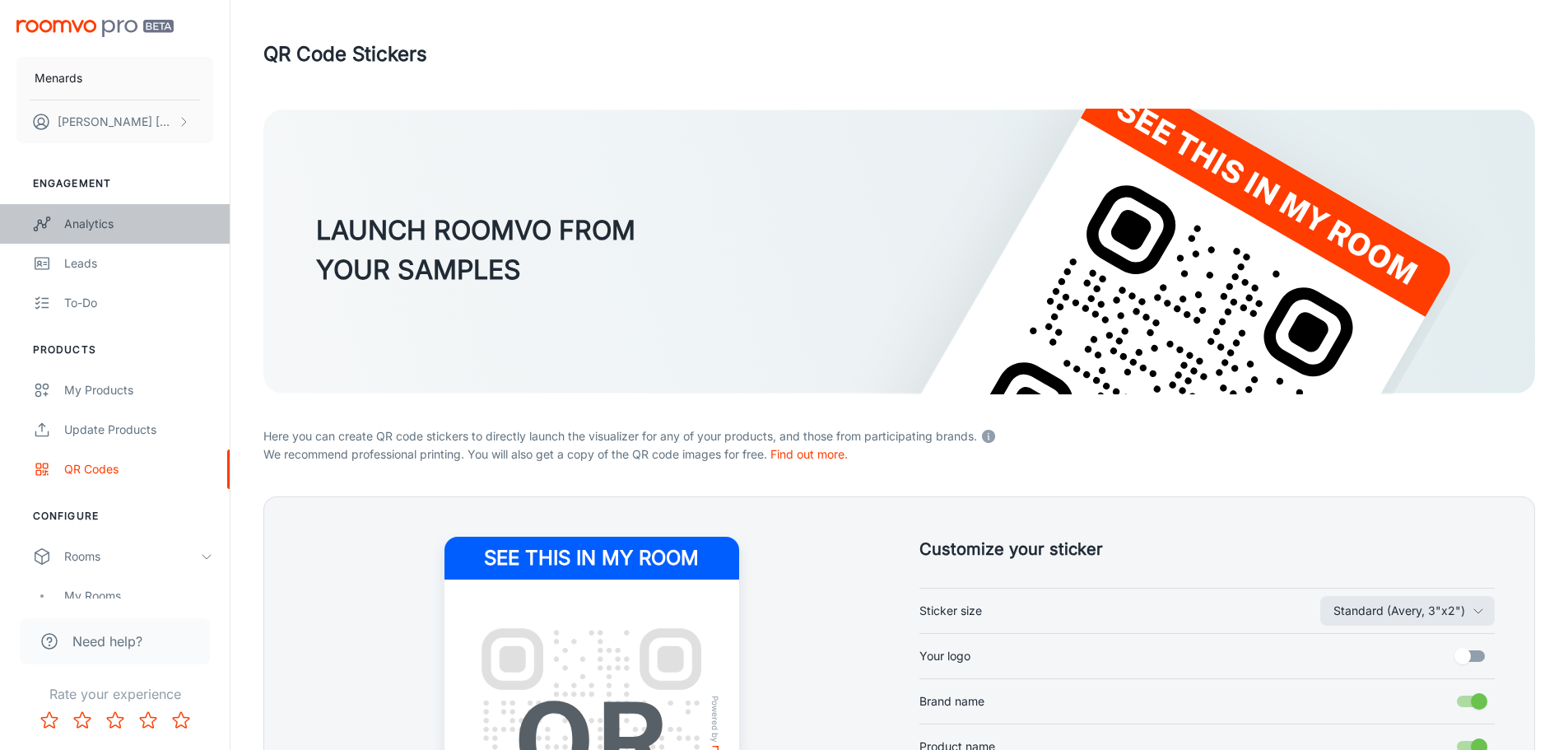
click at [75, 220] on div "Analytics" at bounding box center [138, 224] width 149 height 18
